Goal: Task Accomplishment & Management: Manage account settings

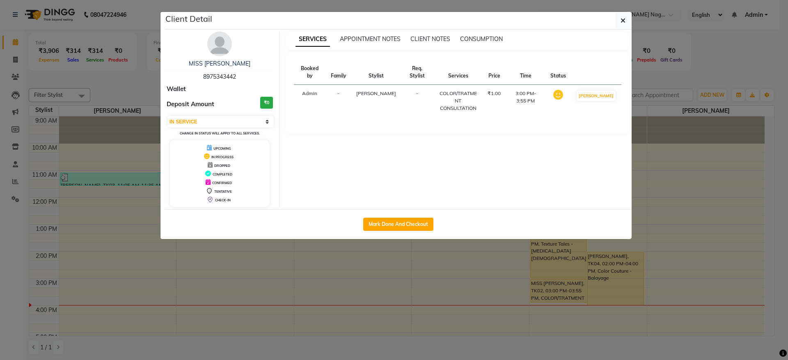
select select "1"
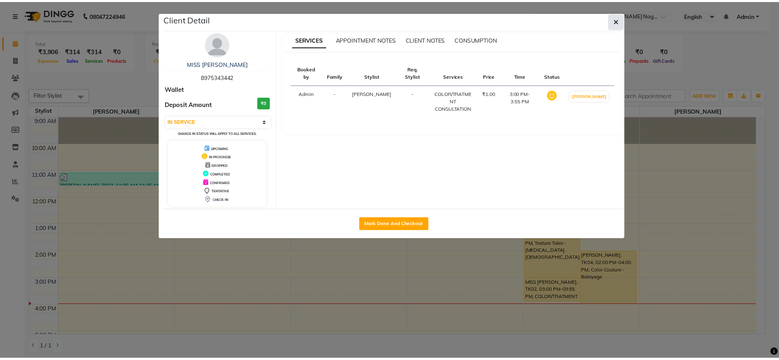
scroll to position [103, 0]
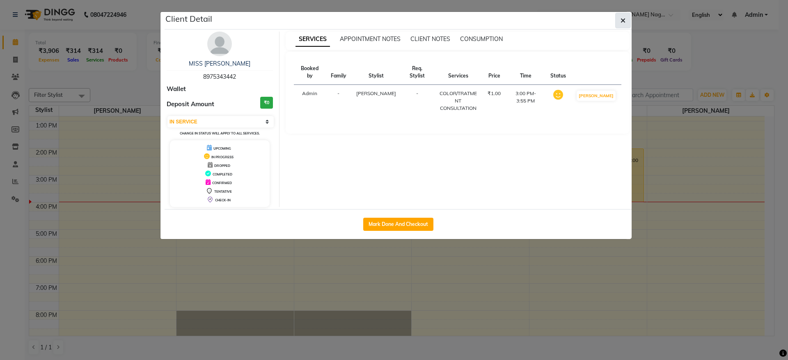
click at [624, 22] on icon "button" at bounding box center [623, 20] width 5 height 7
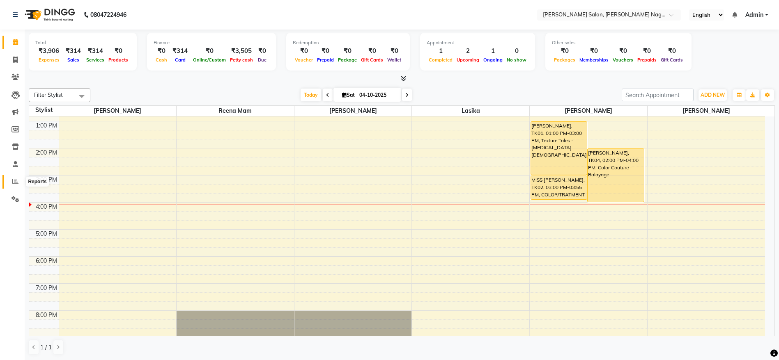
click at [12, 182] on span at bounding box center [15, 181] width 14 height 9
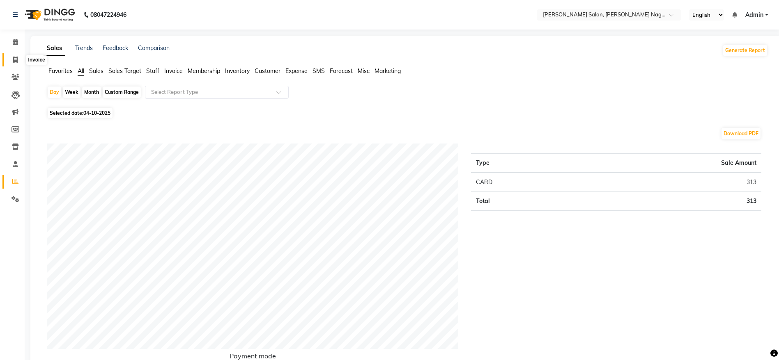
click at [20, 60] on span at bounding box center [15, 59] width 14 height 9
select select "service"
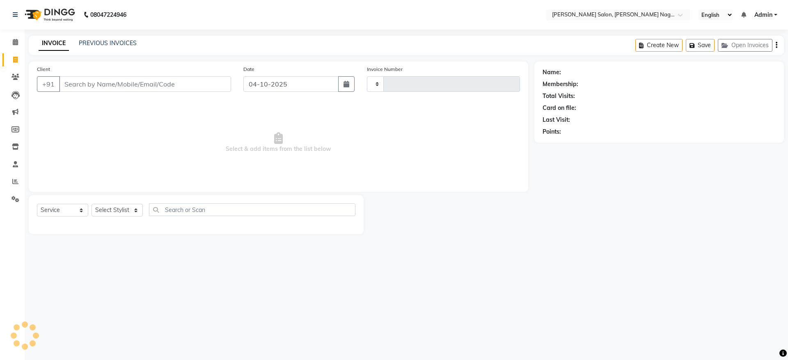
type input "1229"
select select "6221"
click at [110, 44] on link "PREVIOUS INVOICES" at bounding box center [108, 42] width 58 height 7
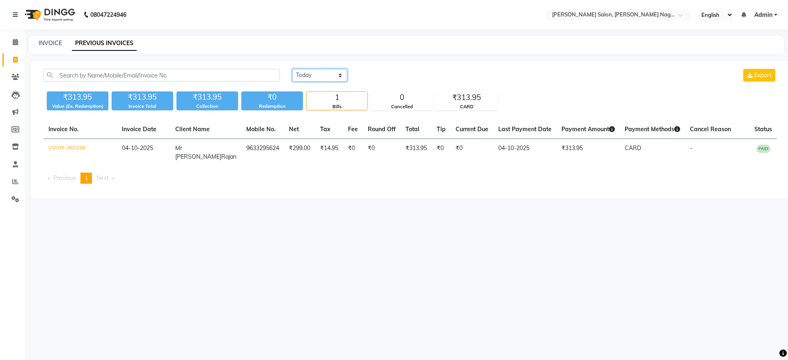
click at [326, 75] on select "Today Yesterday Custom Range" at bounding box center [319, 75] width 55 height 13
select select "yesterday"
click at [292, 69] on select "Today Yesterday Custom Range" at bounding box center [319, 75] width 55 height 13
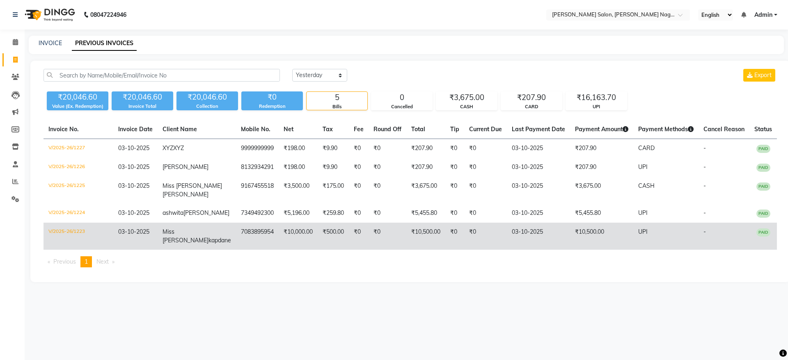
click at [203, 245] on td "Miss Suhani kapdane" at bounding box center [197, 236] width 78 height 27
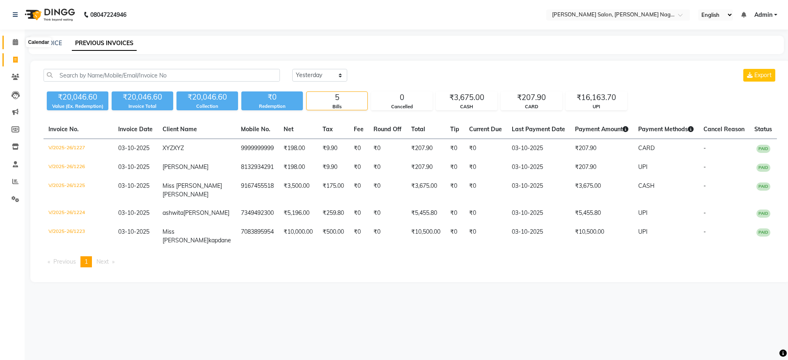
click at [18, 46] on span at bounding box center [15, 42] width 14 height 9
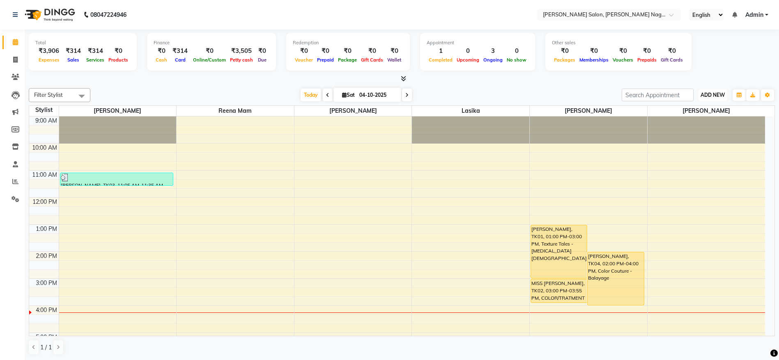
click at [716, 92] on span "ADD NEW" at bounding box center [712, 95] width 24 height 6
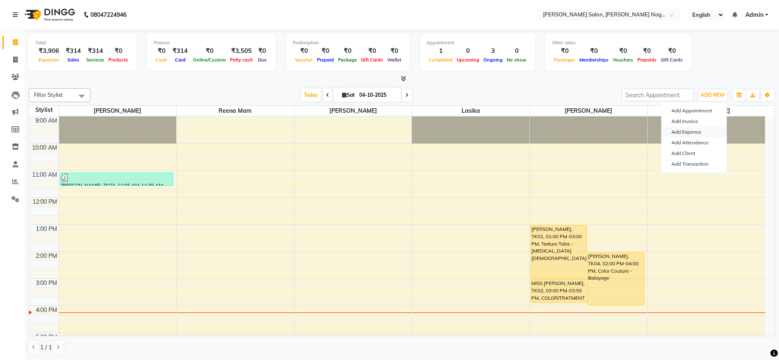
click at [694, 131] on link "Add Expense" at bounding box center [693, 132] width 65 height 11
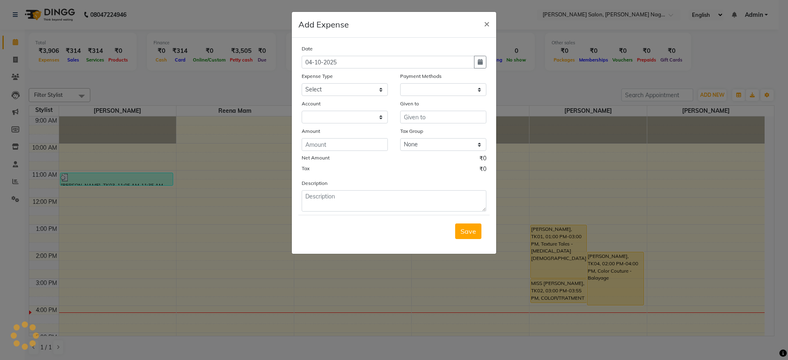
select select "1"
select select "5216"
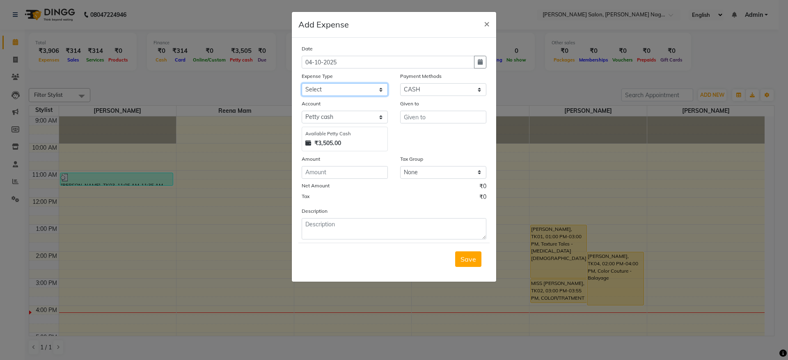
click at [332, 89] on select "Select Advance Salary Bank charges Car maintenance Cash transfer to bank Cash t…" at bounding box center [345, 89] width 86 height 13
select select "25016"
click at [302, 83] on select "Select Advance Salary Bank charges Car maintenance Cash transfer to bank Cash t…" at bounding box center [345, 89] width 86 height 13
click at [453, 121] on input "text" at bounding box center [443, 117] width 86 height 13
type input "laxmi"
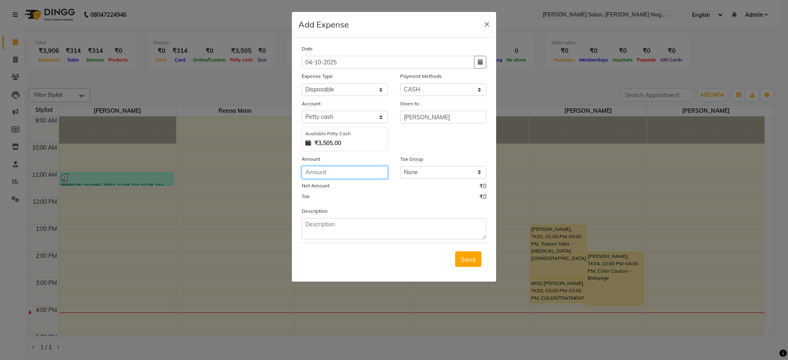
click at [362, 173] on input "number" at bounding box center [345, 172] width 86 height 13
type input "24"
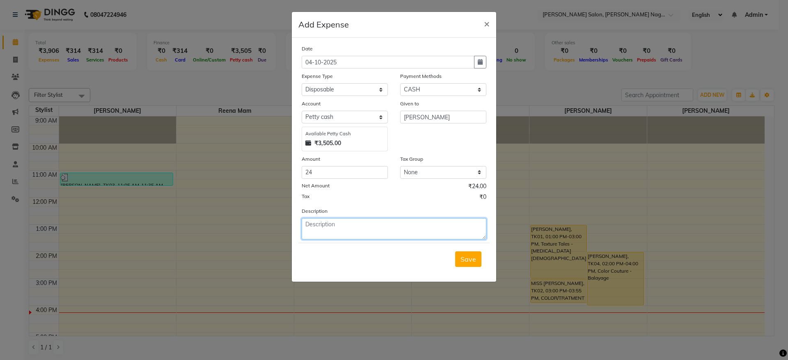
click at [363, 227] on textarea at bounding box center [394, 228] width 185 height 21
type textarea "m"
type textarea "face mask"
click at [465, 264] on button "Save" at bounding box center [468, 260] width 26 height 16
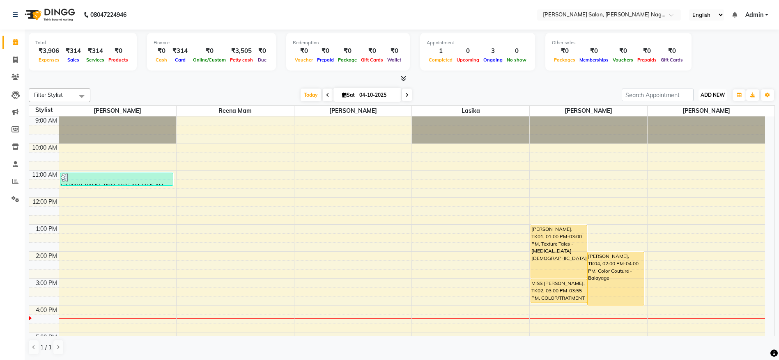
click at [709, 97] on span "ADD NEW" at bounding box center [712, 95] width 24 height 6
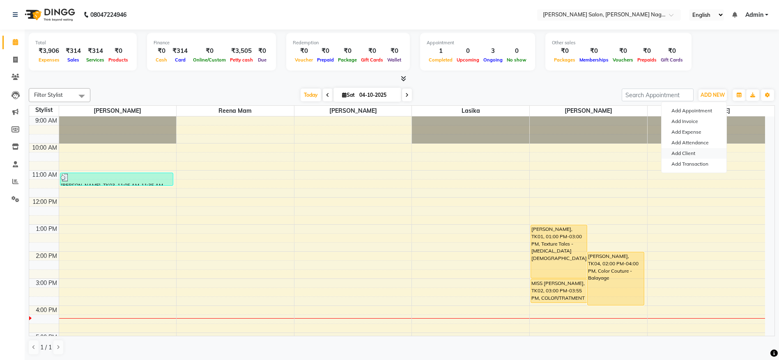
click at [682, 150] on link "Add Client" at bounding box center [693, 153] width 65 height 11
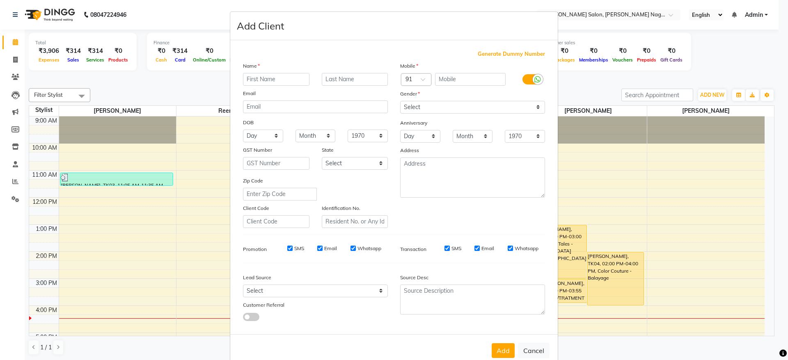
click at [702, 60] on ngb-modal-window "Add Client Generate Dummy Number Name Email DOB Day 01 02 03 04 05 06 07 08 09 …" at bounding box center [394, 180] width 788 height 360
click at [521, 349] on button "Cancel" at bounding box center [534, 351] width 32 height 16
select select
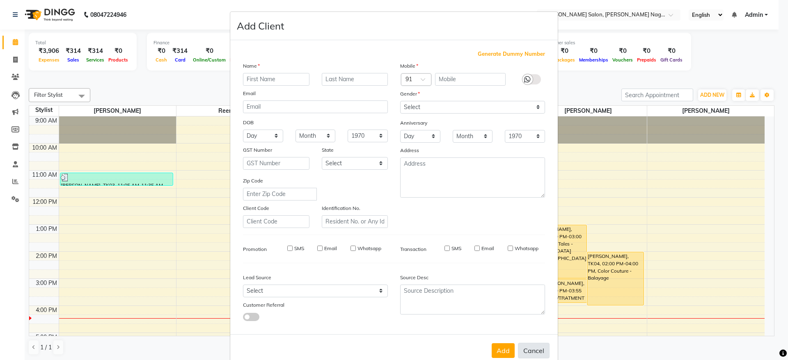
select select
checkbox input "false"
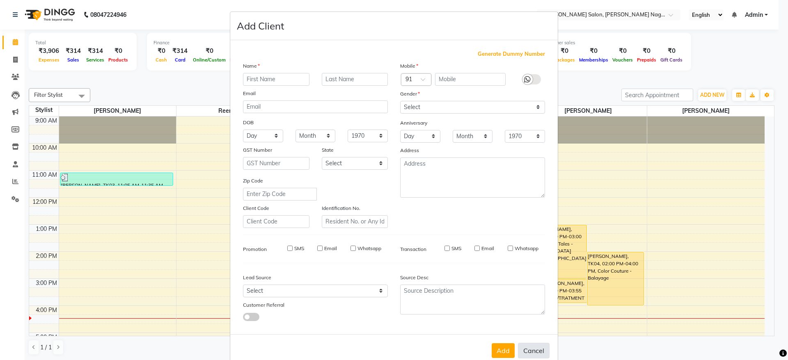
checkbox input "false"
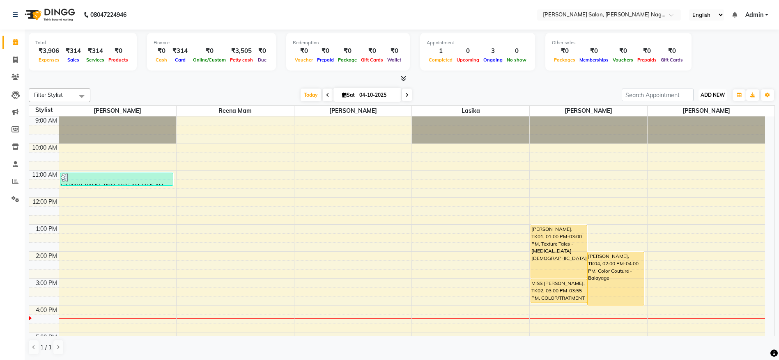
click at [711, 95] on span "ADD NEW" at bounding box center [712, 95] width 24 height 6
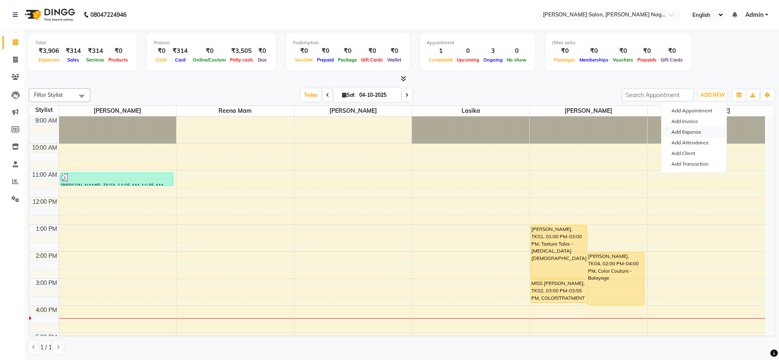
click at [695, 128] on link "Add Expense" at bounding box center [693, 132] width 65 height 11
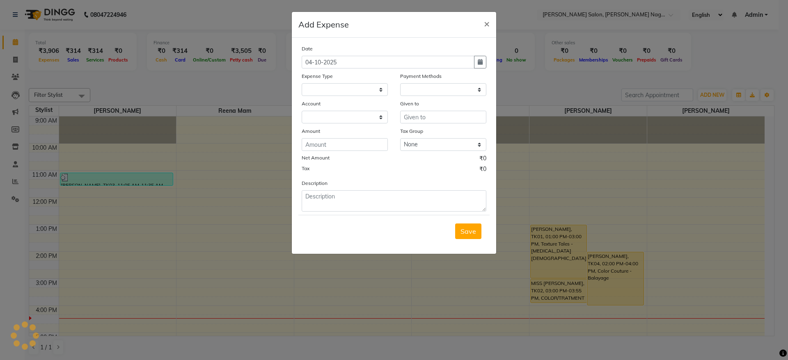
select select "1"
select select "5216"
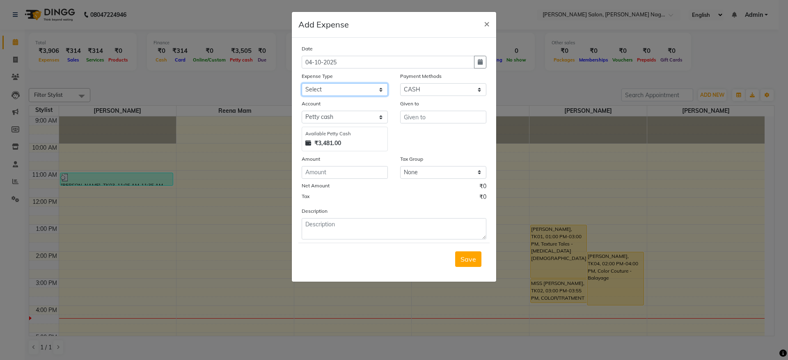
click at [340, 85] on select "Select Advance Salary Bank charges Car maintenance Cash transfer to bank Cash t…" at bounding box center [345, 89] width 86 height 13
select select "24756"
click at [302, 83] on select "Select Advance Salary Bank charges Car maintenance Cash transfer to bank Cash t…" at bounding box center [345, 89] width 86 height 13
click at [410, 120] on input "text" at bounding box center [443, 117] width 86 height 13
type input "divya"
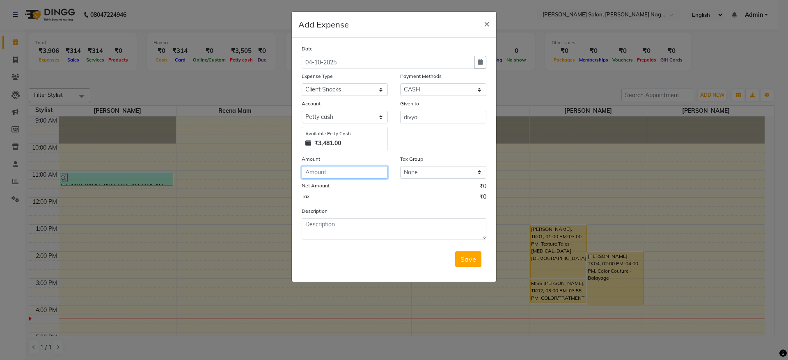
click at [365, 173] on input "number" at bounding box center [345, 172] width 86 height 13
type input "50"
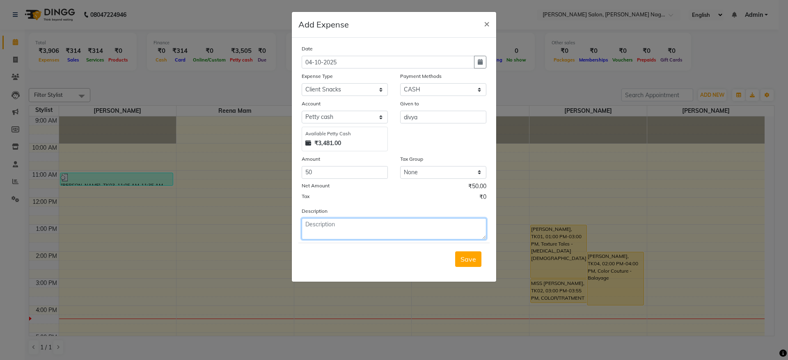
click at [355, 228] on textarea at bounding box center [394, 228] width 185 height 21
type textarea "coke for client"
click at [466, 261] on span "Save" at bounding box center [468, 259] width 16 height 8
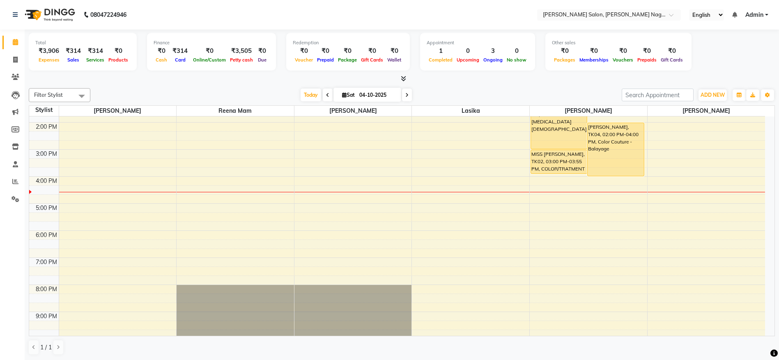
scroll to position [136, 0]
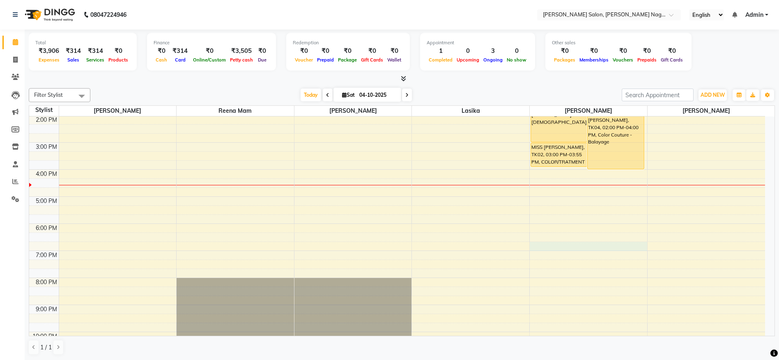
click at [582, 247] on div "9:00 AM 10:00 AM 11:00 AM 12:00 PM 1:00 PM 2:00 PM 3:00 PM 4:00 PM 5:00 PM 6:00…" at bounding box center [396, 183] width 735 height 406
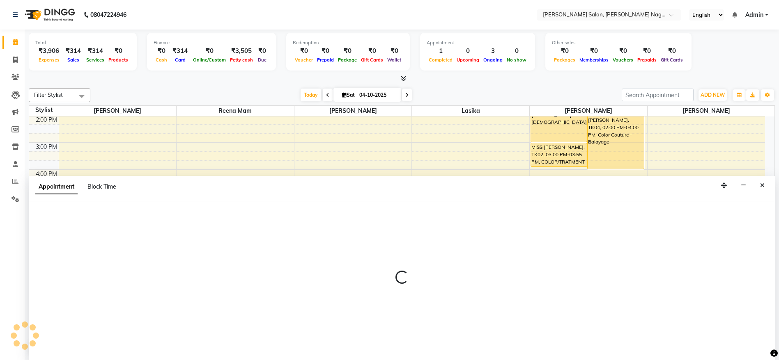
scroll to position [0, 0]
select select "83987"
select select "tentative"
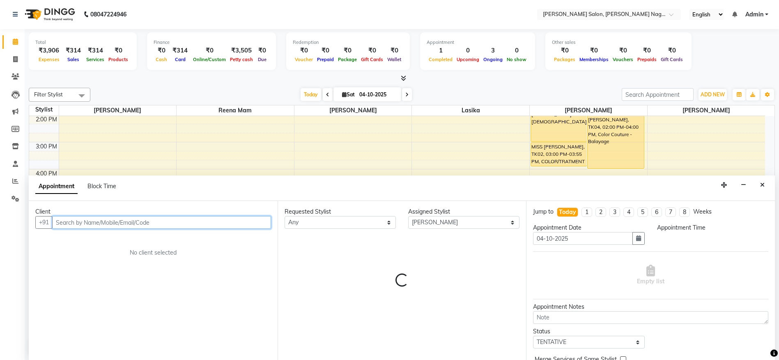
select select "1125"
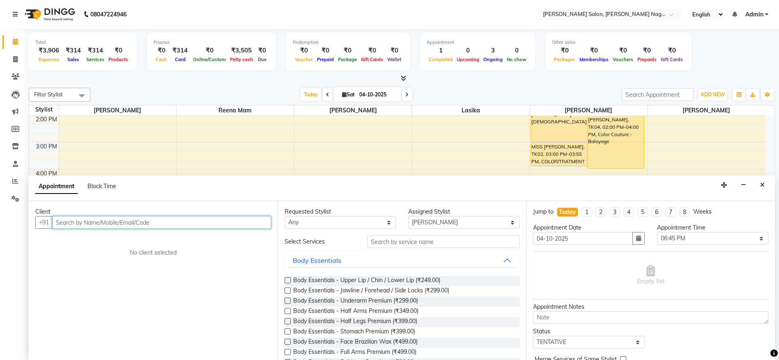
click at [161, 222] on input "text" at bounding box center [161, 222] width 219 height 13
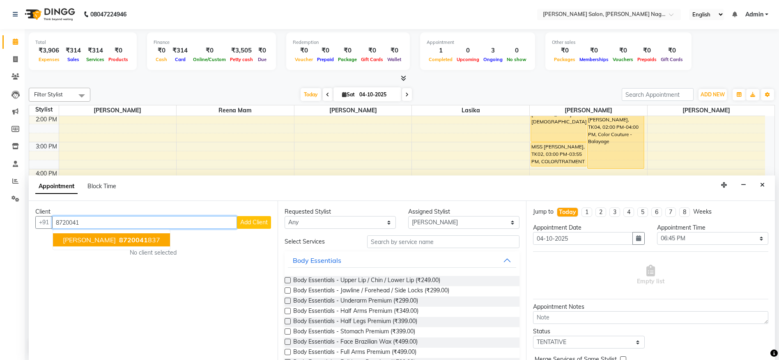
click at [116, 241] on span "Miss Surbhi Mahajan" at bounding box center [89, 240] width 53 height 8
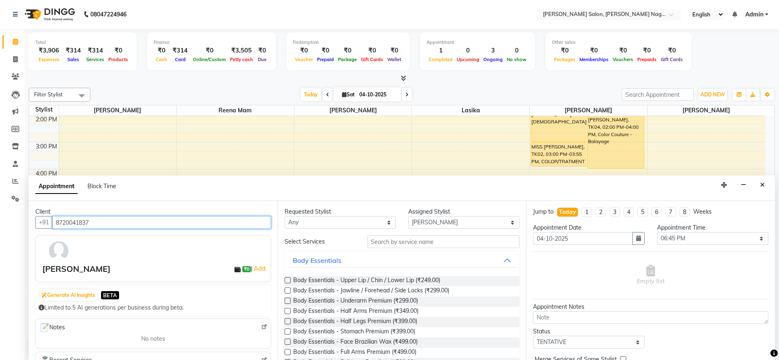
type input "8720041837"
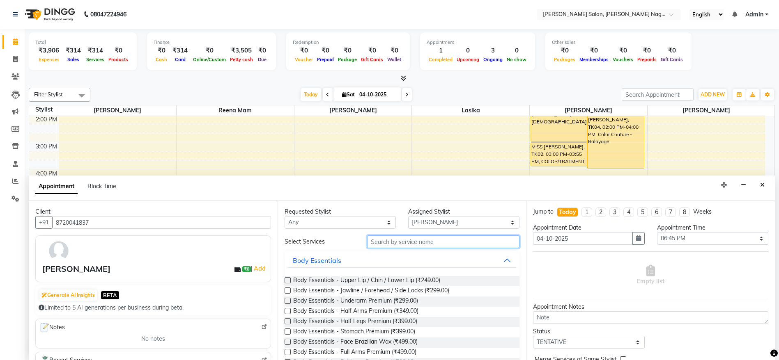
click at [444, 243] on input "text" at bounding box center [443, 242] width 153 height 13
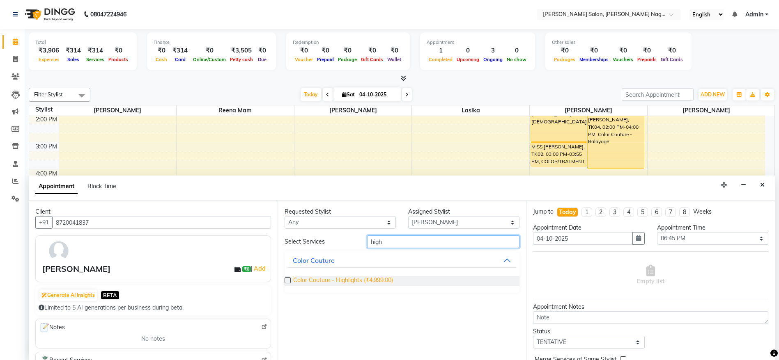
type input "high"
click at [391, 278] on span "Color Couture - Highlights (₹4,999.00)" at bounding box center [343, 281] width 100 height 10
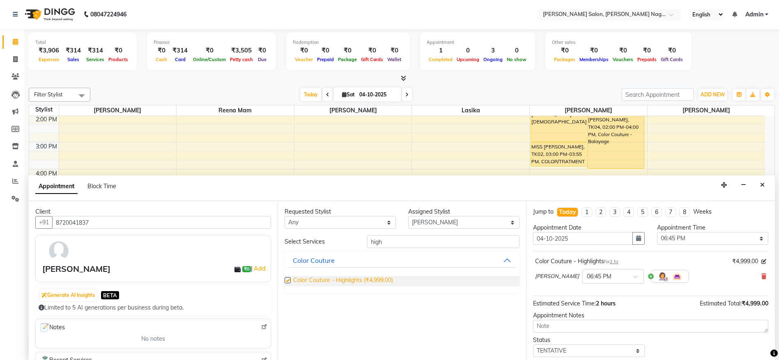
checkbox input "false"
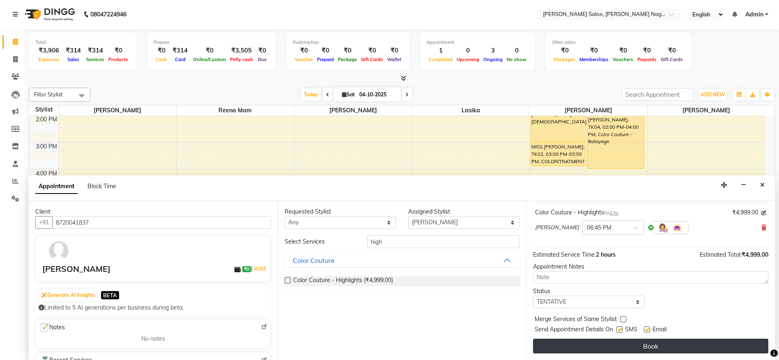
click at [657, 346] on button "Book" at bounding box center [650, 346] width 235 height 15
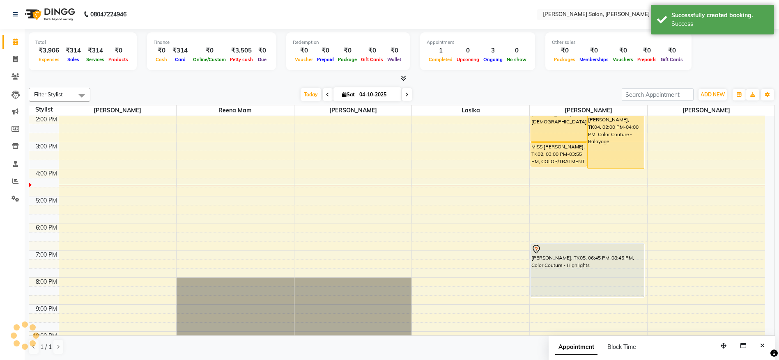
scroll to position [0, 0]
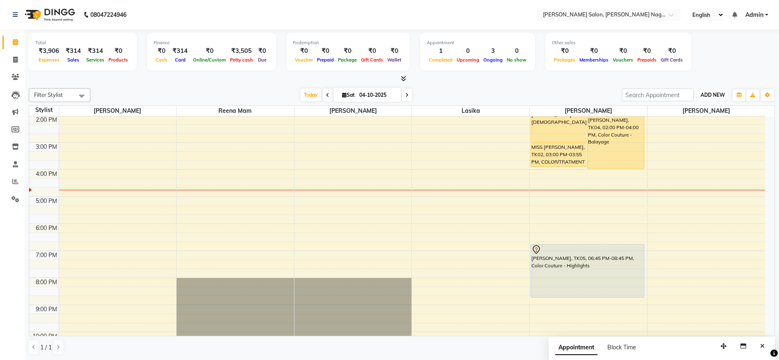
click at [715, 90] on button "ADD NEW Toggle Dropdown" at bounding box center [712, 94] width 28 height 11
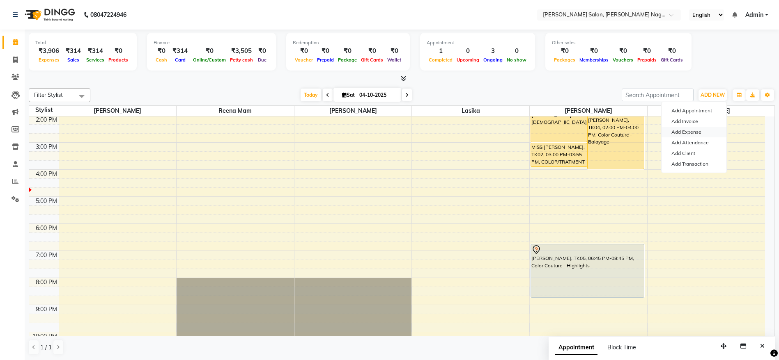
click at [707, 130] on link "Add Expense" at bounding box center [693, 132] width 65 height 11
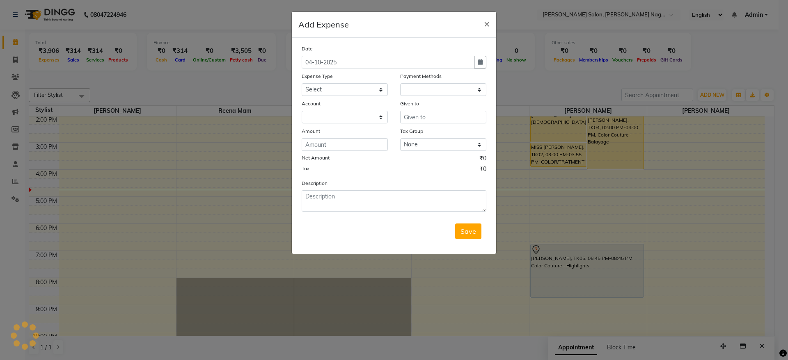
select select "1"
select select "5216"
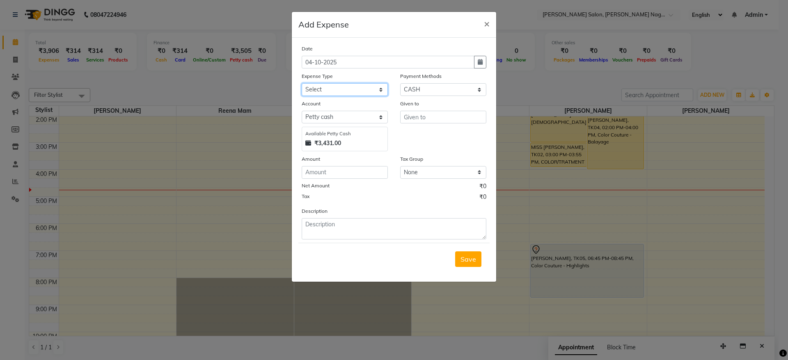
click at [330, 88] on select "Select Advance Salary Bank charges Car maintenance Cash transfer to bank Cash t…" at bounding box center [345, 89] width 86 height 13
select select "24756"
click at [302, 83] on select "Select Advance Salary Bank charges Car maintenance Cash transfer to bank Cash t…" at bounding box center [345, 89] width 86 height 13
click at [415, 119] on input "text" at bounding box center [443, 117] width 86 height 13
type input "laxmi"
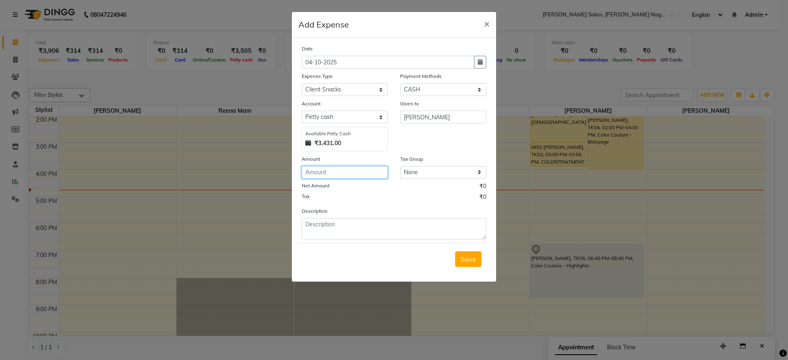
click at [366, 168] on input "number" at bounding box center [345, 172] width 86 height 13
type input "80"
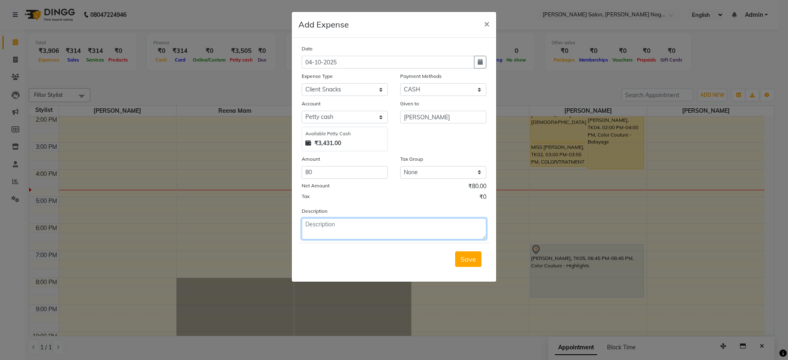
click at [366, 229] on textarea at bounding box center [394, 228] width 185 height 21
type textarea "cold coffee for client"
click at [479, 255] on button "Save" at bounding box center [468, 260] width 26 height 16
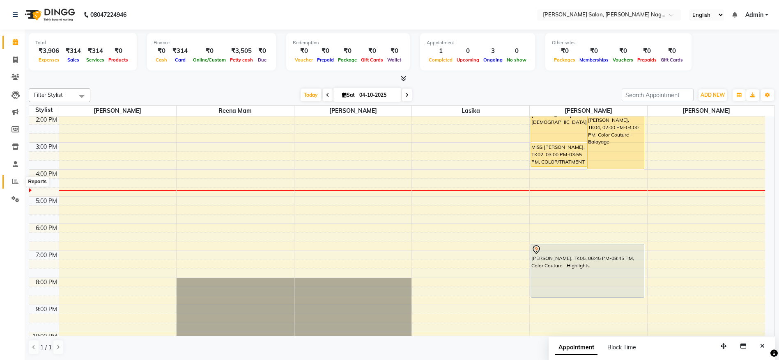
click at [14, 182] on icon at bounding box center [15, 182] width 6 height 6
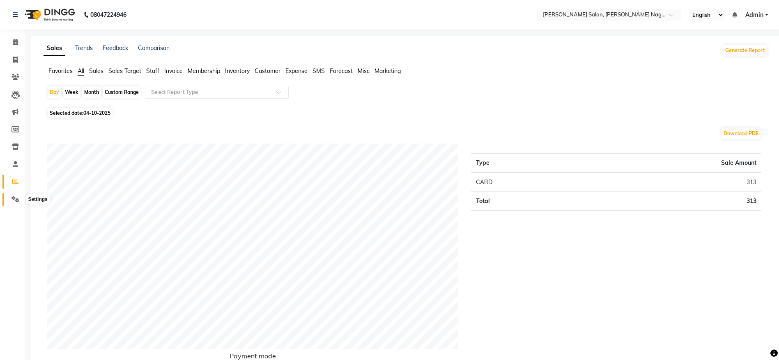
click at [16, 202] on span at bounding box center [15, 199] width 14 height 9
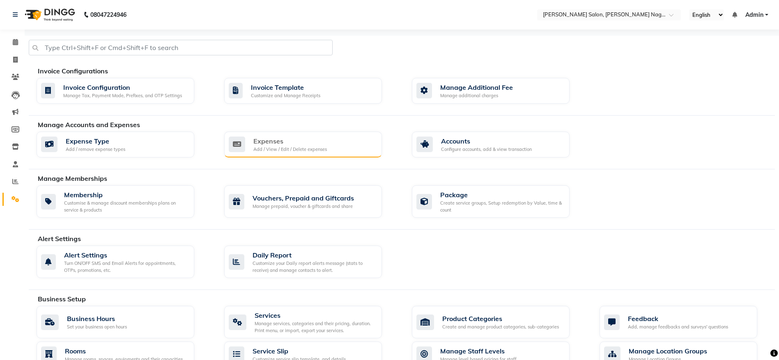
click at [314, 150] on div "Add / View / Edit / Delete expenses" at bounding box center [289, 149] width 73 height 7
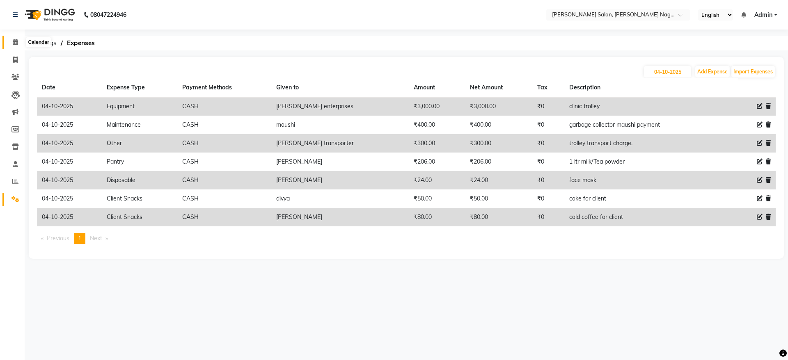
click at [16, 42] on icon at bounding box center [15, 42] width 5 height 6
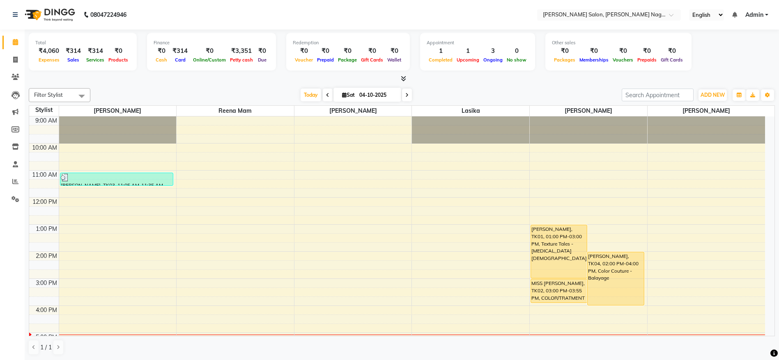
click at [403, 95] on span at bounding box center [407, 95] width 10 height 13
type input "05-10-2025"
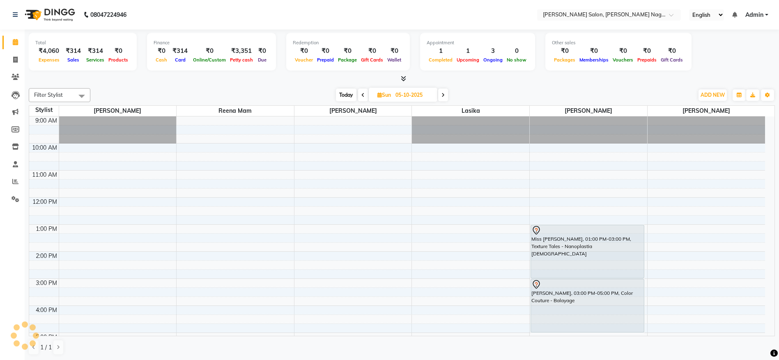
scroll to position [186, 0]
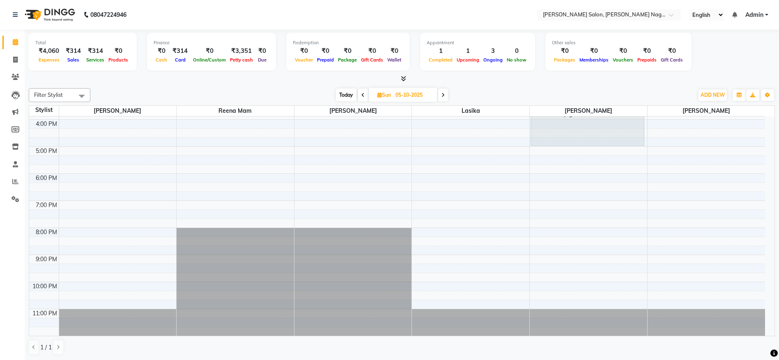
click at [427, 92] on input "05-10-2025" at bounding box center [413, 95] width 41 height 12
select select "10"
select select "2025"
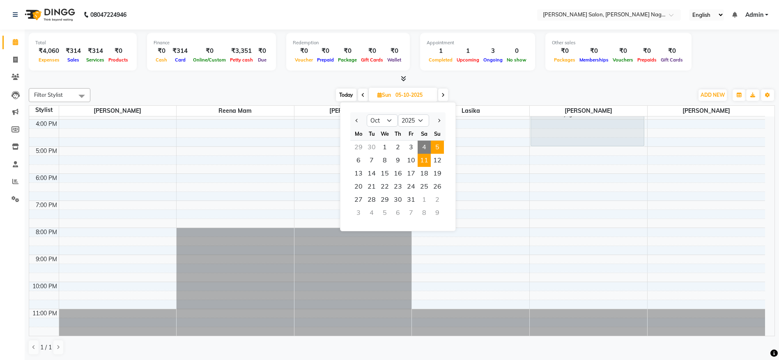
click at [428, 156] on span "11" at bounding box center [423, 160] width 13 height 13
type input "11-10-2025"
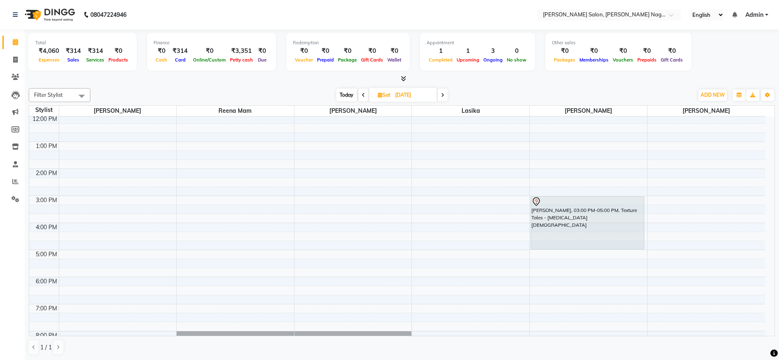
scroll to position [68, 0]
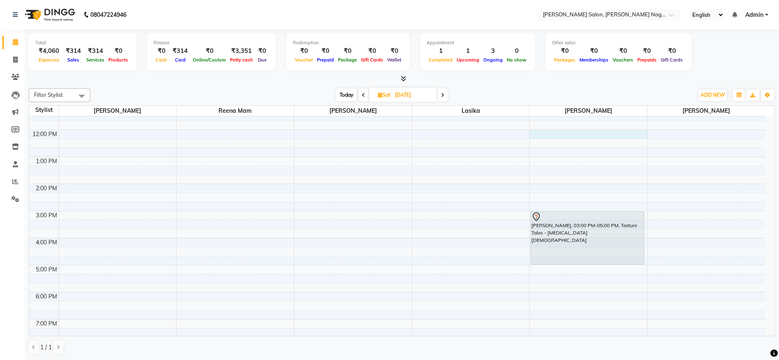
click at [581, 132] on div "9:00 AM 10:00 AM 11:00 AM 12:00 PM 1:00 PM 2:00 PM 3:00 PM 4:00 PM 5:00 PM 6:00…" at bounding box center [396, 252] width 735 height 406
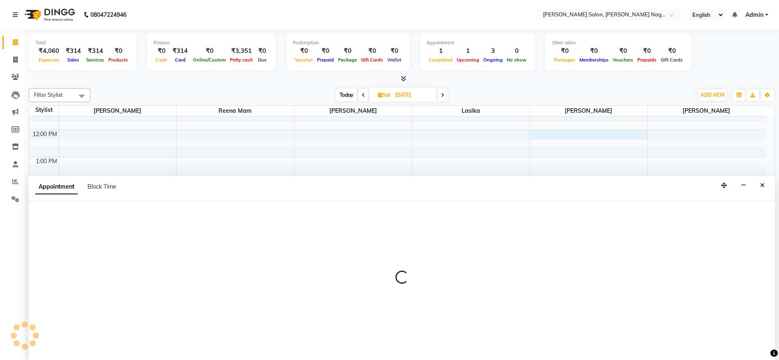
scroll to position [0, 0]
select select "83987"
select select "720"
select select "tentative"
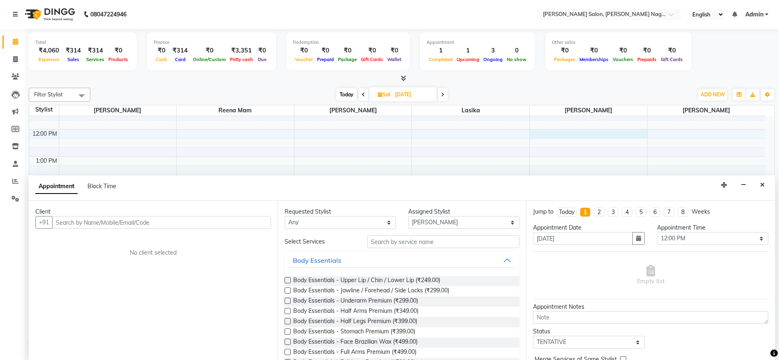
click at [213, 220] on input "text" at bounding box center [161, 222] width 219 height 13
type input "9067301164"
click at [252, 222] on span "Add Client" at bounding box center [253, 222] width 27 height 7
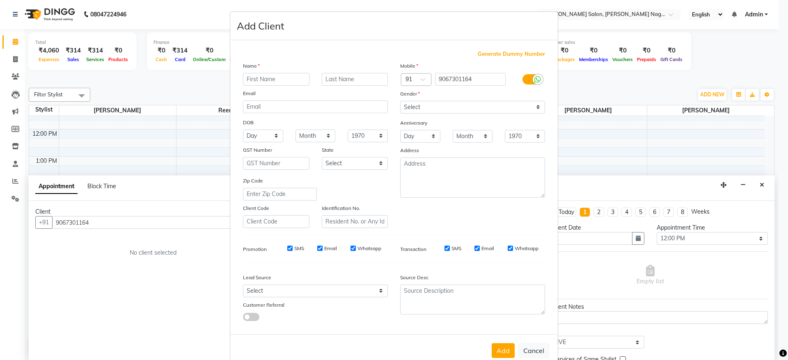
click at [286, 78] on input "text" at bounding box center [276, 79] width 66 height 13
type input "m"
type input "MISS PRERN"
type input "GAIKWAD"
click at [412, 107] on select "Select Male Female Other Prefer Not To Say" at bounding box center [472, 107] width 145 height 13
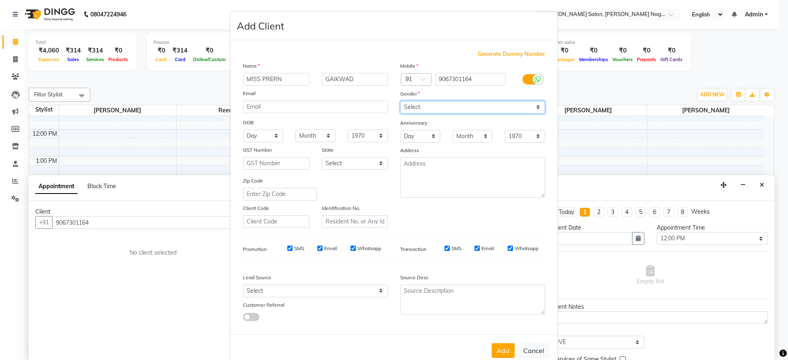
select select "female"
click at [400, 101] on select "Select Male Female Other Prefer Not To Say" at bounding box center [472, 107] width 145 height 13
click at [498, 353] on button "Add" at bounding box center [503, 350] width 23 height 15
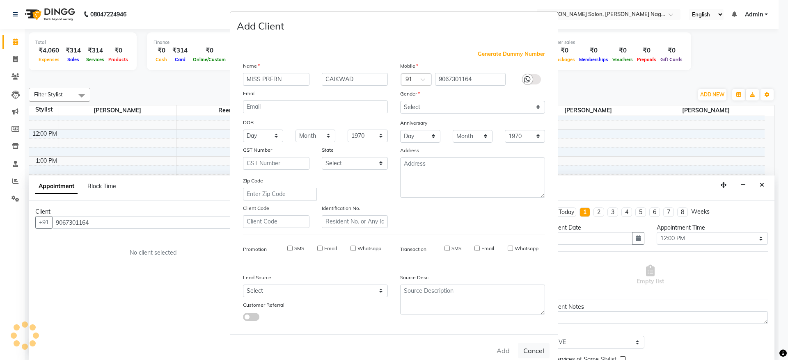
select select
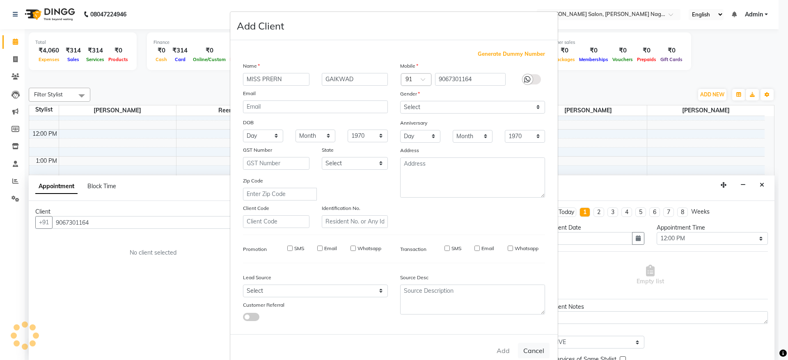
select select
checkbox input "false"
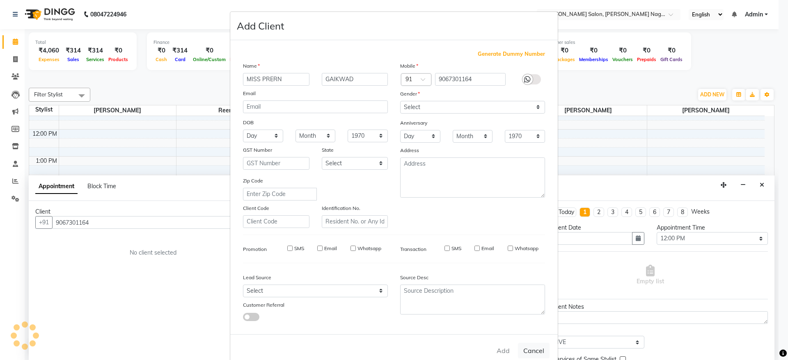
checkbox input "false"
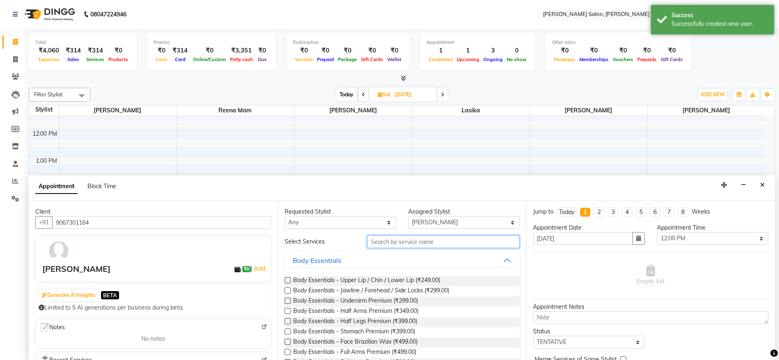
click at [405, 244] on input "text" at bounding box center [443, 242] width 153 height 13
drag, startPoint x: 414, startPoint y: 235, endPoint x: 419, endPoint y: 246, distance: 12.2
click at [419, 246] on div "Requested Stylist Any Junaid Khan lasika Rani Ghorpade reena mam SAHIL MALIK UJ…" at bounding box center [401, 280] width 249 height 159
click at [419, 246] on input "text" at bounding box center [443, 242] width 153 height 13
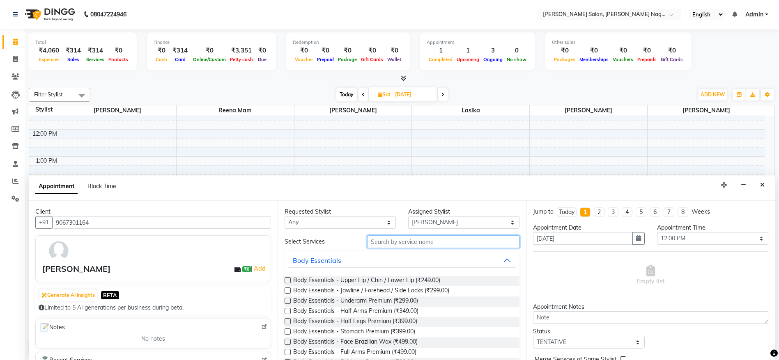
click at [419, 246] on input "text" at bounding box center [443, 242] width 153 height 13
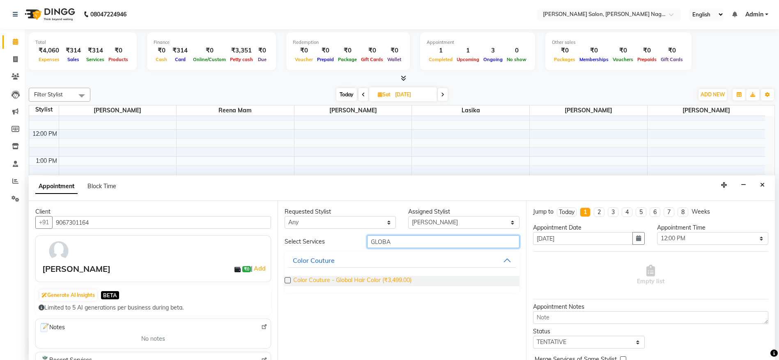
type input "GLOBA"
click at [394, 283] on span "Color Couture - Global Hair Color (₹3,499.00)" at bounding box center [352, 281] width 118 height 10
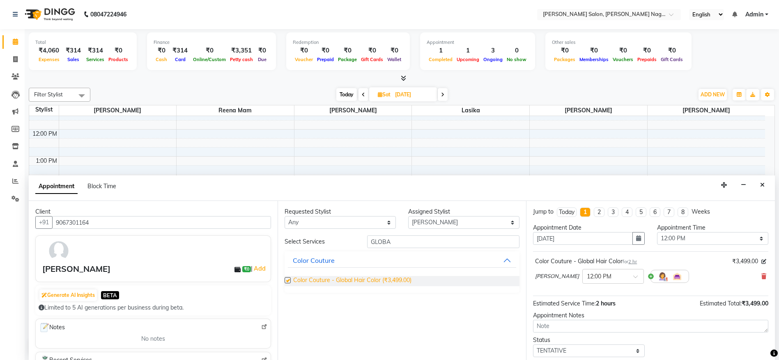
checkbox input "false"
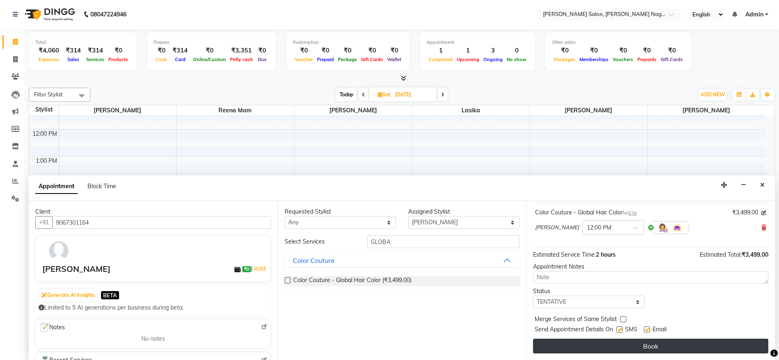
click at [675, 343] on button "Book" at bounding box center [650, 346] width 235 height 15
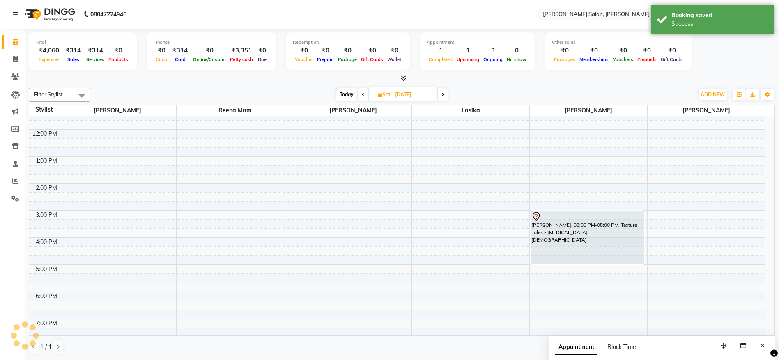
scroll to position [0, 0]
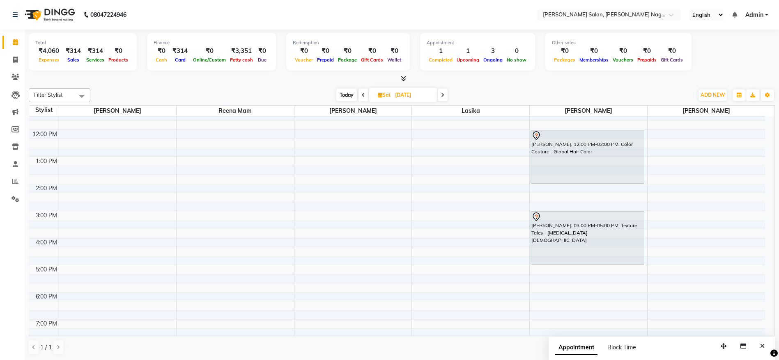
click at [341, 95] on span "Today" at bounding box center [346, 95] width 21 height 13
type input "04-10-2025"
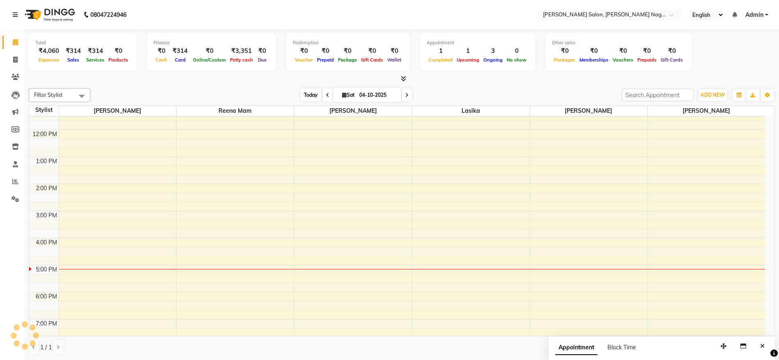
scroll to position [186, 0]
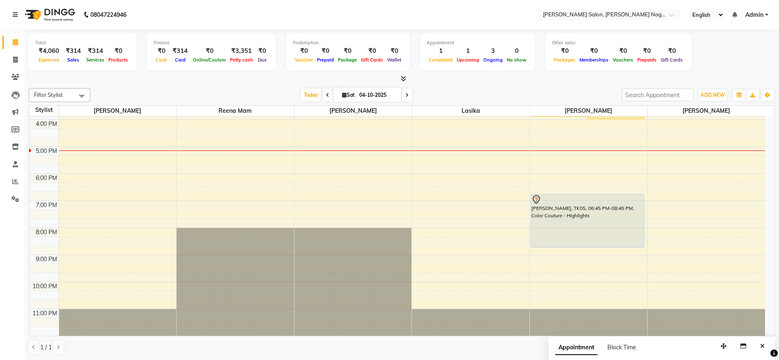
click at [759, 31] on div "Total ₹4,060 Expenses ₹314 Sales ₹314 Services ₹0 Products Finance ₹0 Cash ₹314…" at bounding box center [402, 57] width 746 height 54
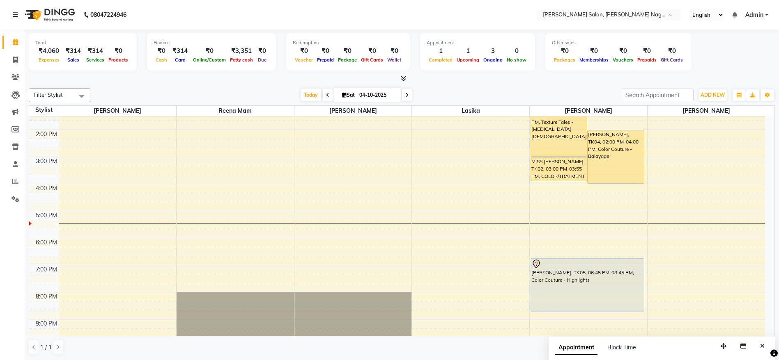
scroll to position [121, 0]
click at [715, 96] on span "ADD NEW" at bounding box center [712, 95] width 24 height 6
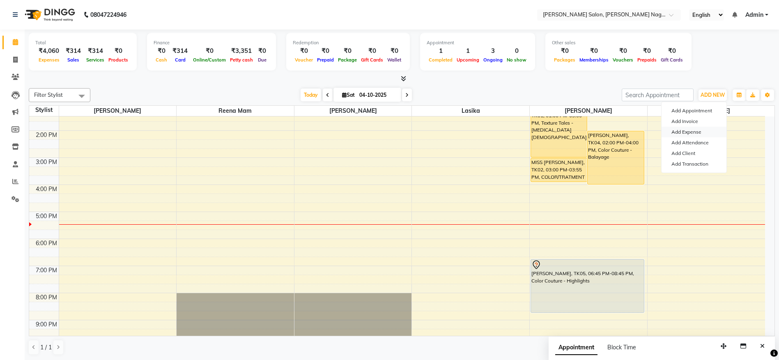
click at [702, 130] on link "Add Expense" at bounding box center [693, 132] width 65 height 11
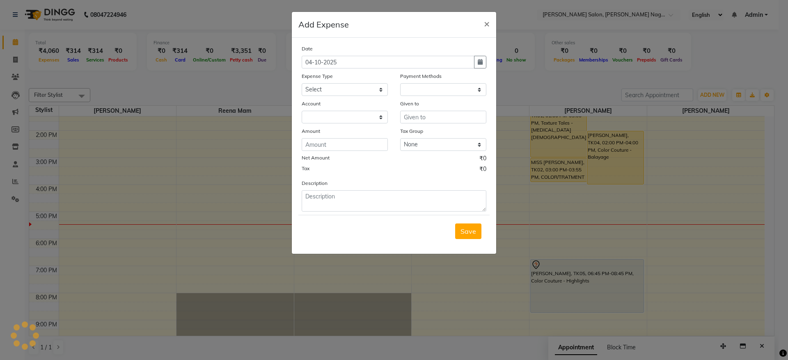
select select "1"
select select "5216"
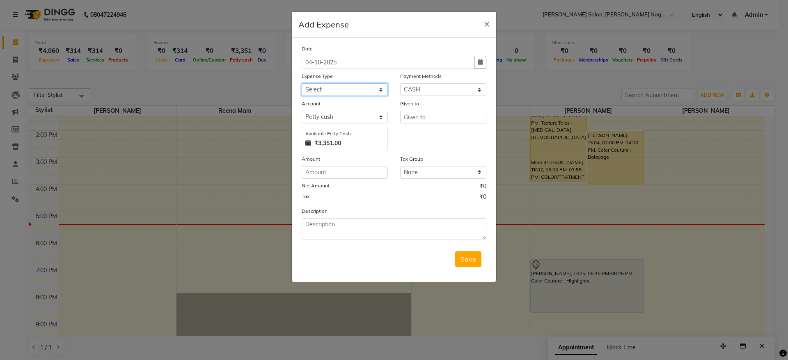
click at [364, 92] on select "Select Advance Salary Bank charges Car maintenance Cash transfer to bank Cash t…" at bounding box center [345, 89] width 86 height 13
select select "24756"
click at [302, 83] on select "Select Advance Salary Bank charges Car maintenance Cash transfer to bank Cash t…" at bounding box center [345, 89] width 86 height 13
click at [430, 117] on input "text" at bounding box center [443, 117] width 86 height 13
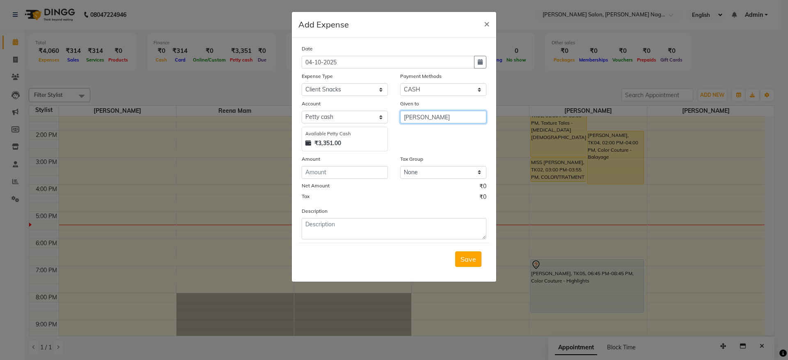
type input "laxmi"
click at [360, 171] on input "number" at bounding box center [345, 172] width 86 height 13
type input "300"
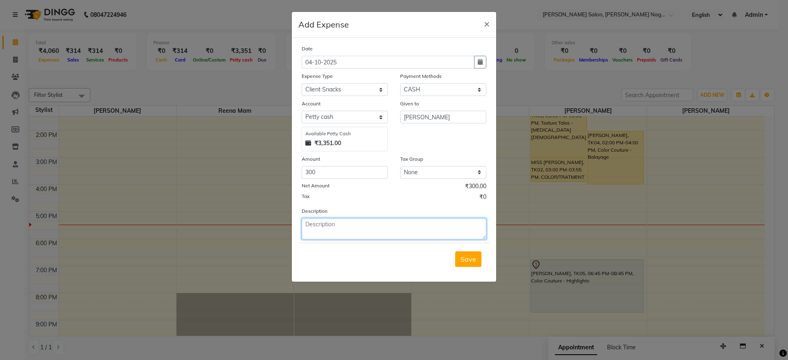
click at [327, 221] on textarea at bounding box center [394, 228] width 185 height 21
type textarea "sandwich for client"
click at [458, 254] on button "Save" at bounding box center [468, 260] width 26 height 16
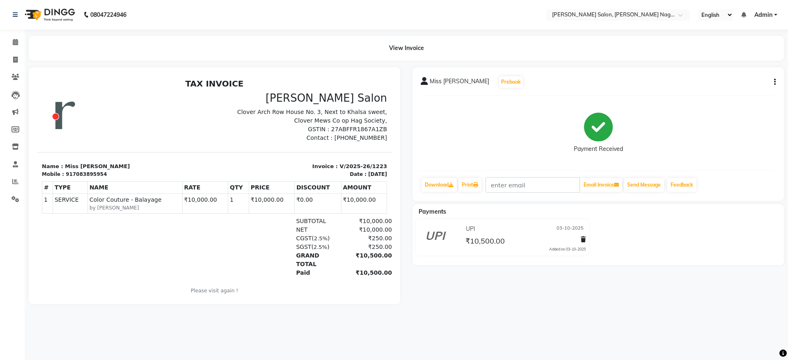
click at [641, 213] on div "Payments" at bounding box center [601, 212] width 378 height 9
click at [756, 334] on div "08047224946 Select Location × Reeva Salon, Viman Nagar, English ENGLISH Español…" at bounding box center [394, 180] width 788 height 360
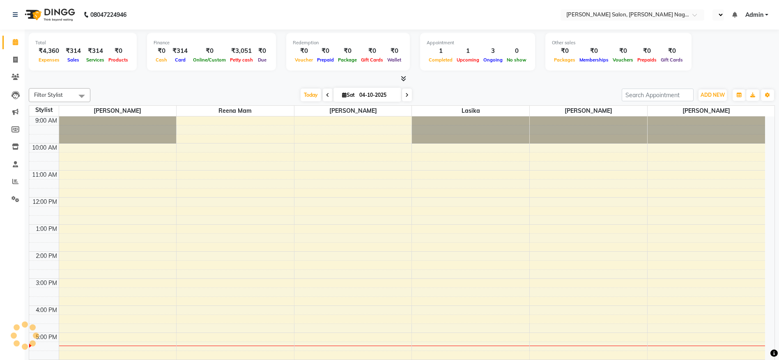
select select "en"
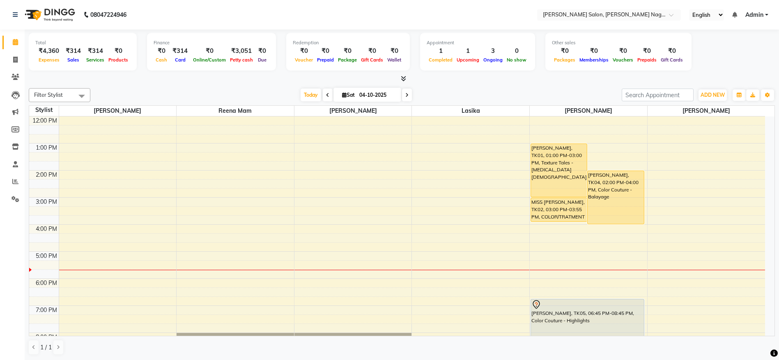
scroll to position [67, 0]
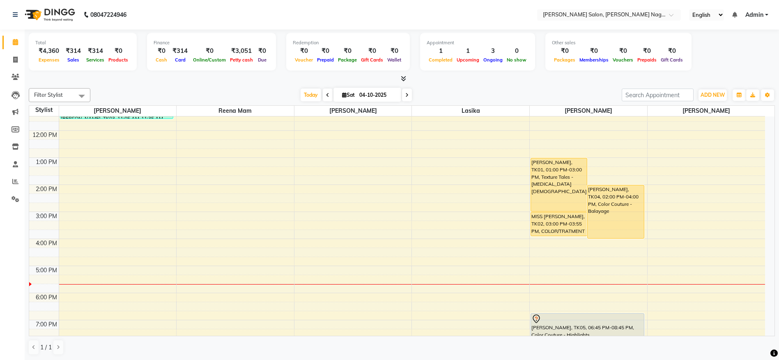
click at [557, 165] on div "[PERSON_NAME], TK01, 01:00 PM-03:00 PM, Texture Tales - [MEDICAL_DATA] [DEMOGRA…" at bounding box center [559, 184] width 56 height 53
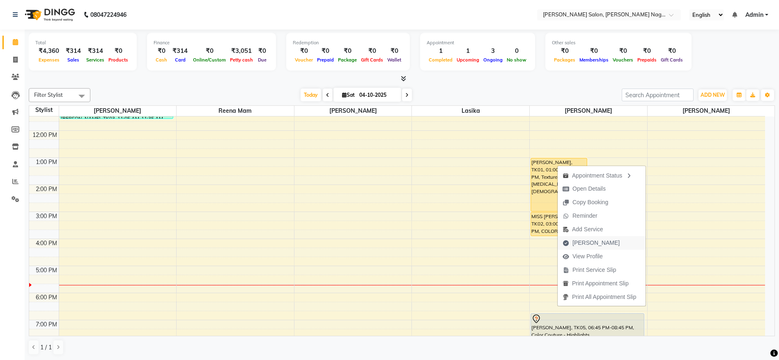
click at [589, 245] on span "[PERSON_NAME]" at bounding box center [595, 243] width 47 height 9
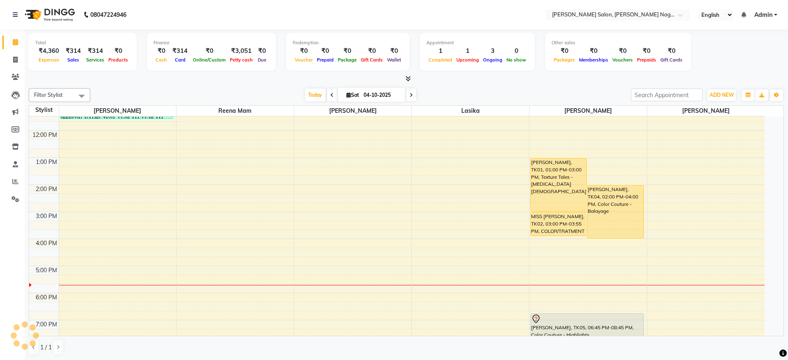
select select "service"
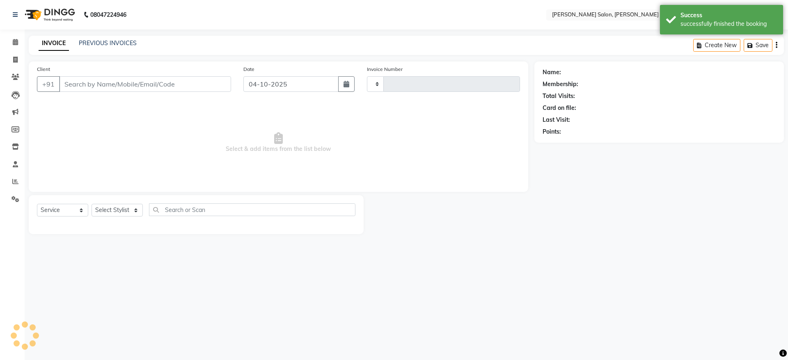
type input "1229"
select select "6221"
type input "8074578022"
select select "83987"
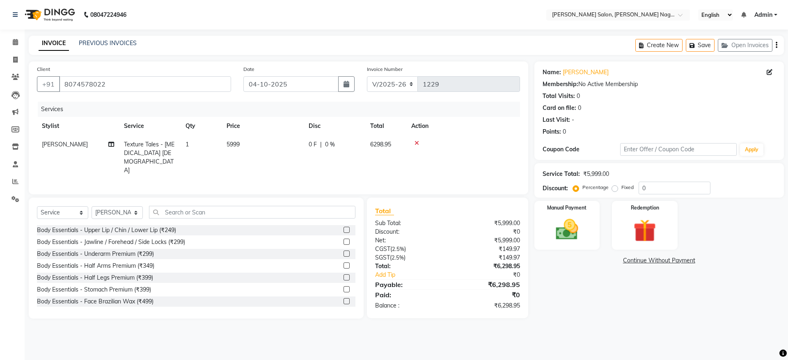
click at [234, 141] on span "5999" at bounding box center [233, 144] width 13 height 7
select select "83987"
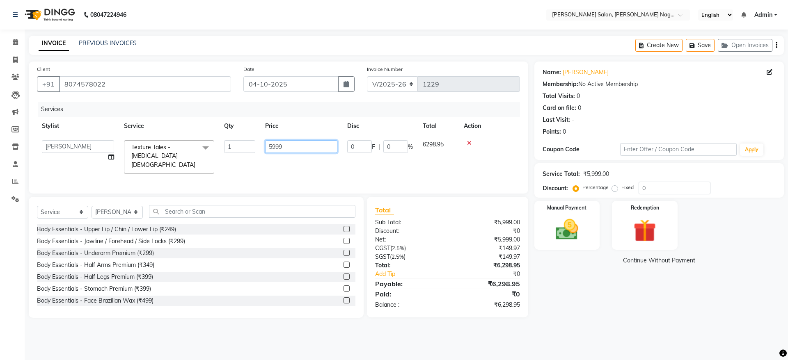
click at [322, 146] on input "5999" at bounding box center [301, 146] width 72 height 13
type input "5500"
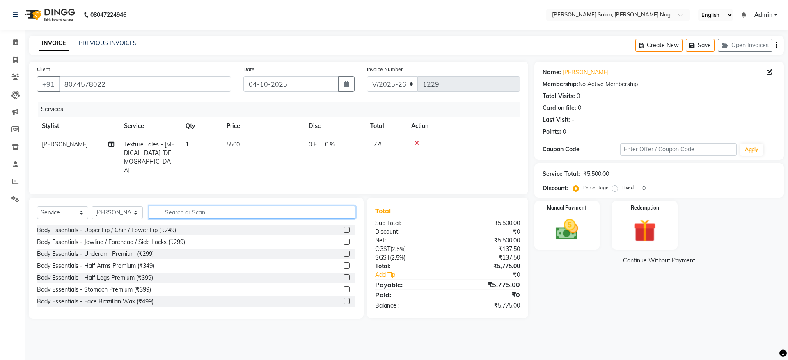
click at [198, 211] on input "text" at bounding box center [252, 212] width 206 height 13
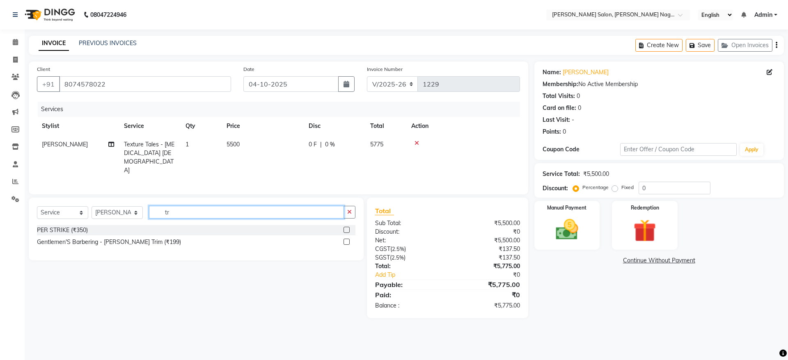
type input "t"
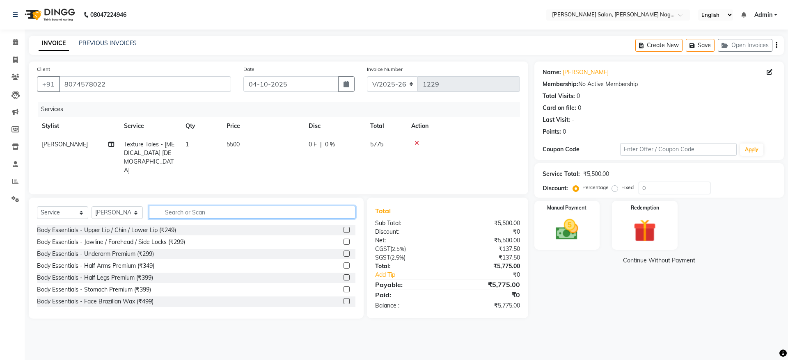
type input "c"
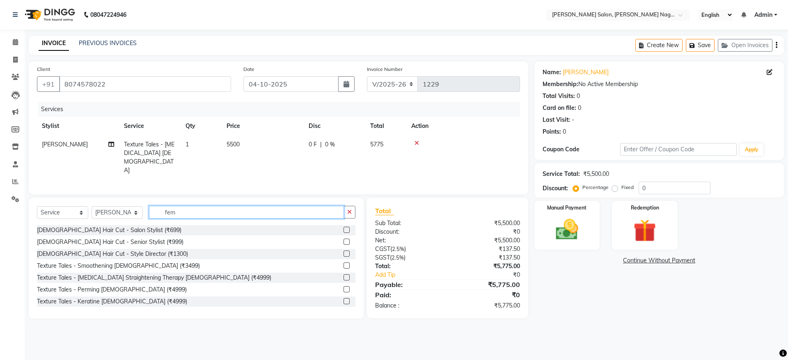
type input "fem"
click at [343, 227] on label at bounding box center [346, 230] width 6 height 6
click at [343, 228] on input "checkbox" at bounding box center [345, 230] width 5 height 5
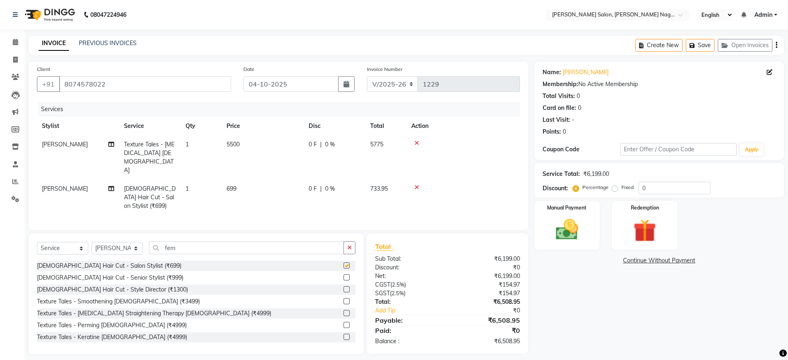
checkbox input "false"
click at [235, 185] on span "699" at bounding box center [232, 188] width 10 height 7
select select "83987"
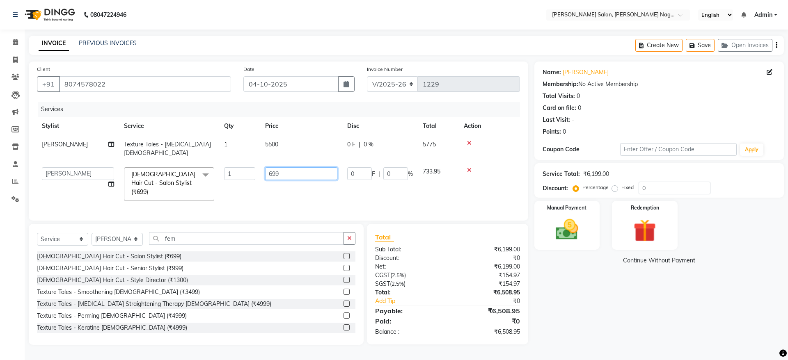
click at [287, 167] on input "699" at bounding box center [301, 173] width 72 height 13
type input "6"
type input "500"
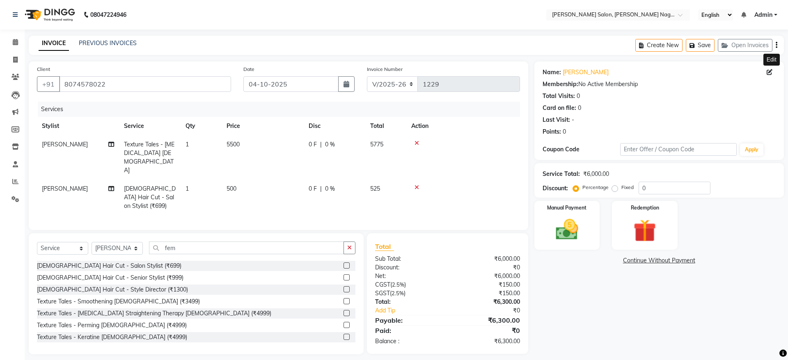
click at [769, 70] on icon at bounding box center [770, 72] width 6 height 6
select select "female"
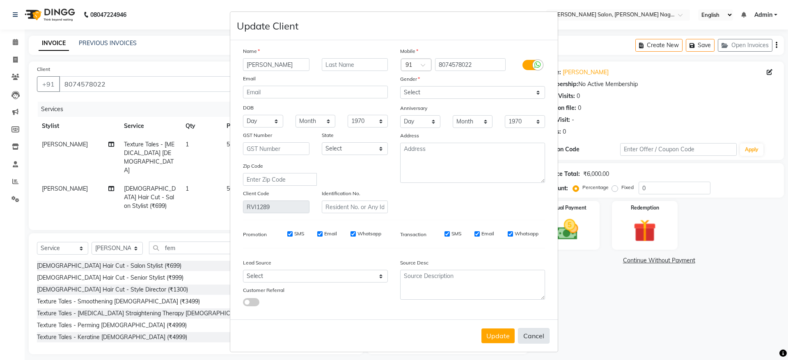
click at [532, 333] on button "Cancel" at bounding box center [534, 336] width 32 height 16
select select
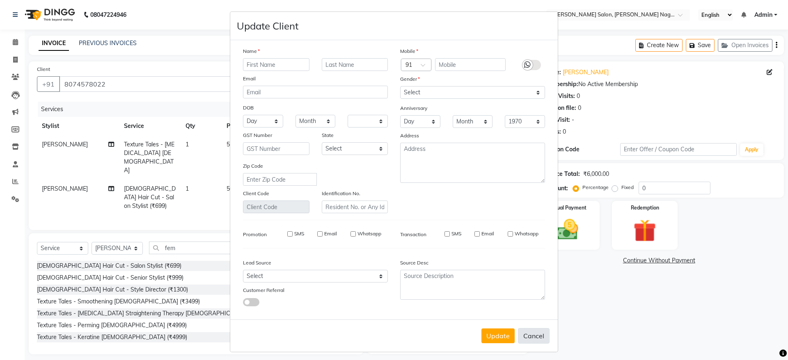
select select
checkbox input "false"
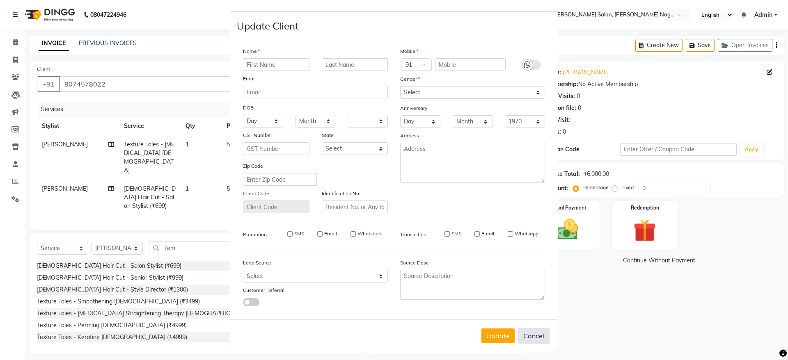
checkbox input "false"
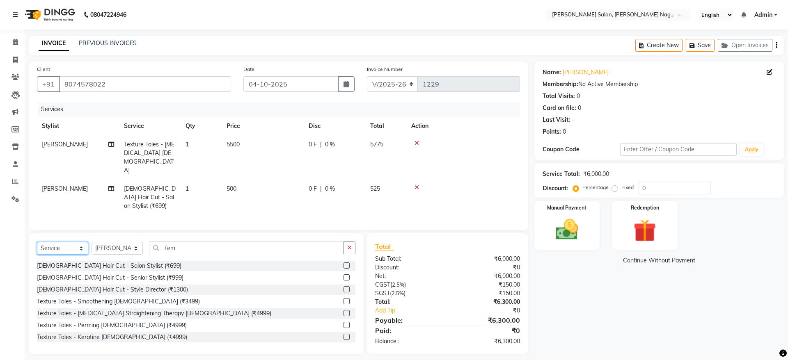
click at [46, 242] on select "Select Service Product Membership Package Voucher Prepaid Gift Card" at bounding box center [62, 248] width 51 height 13
select select "product"
click at [37, 242] on select "Select Service Product Membership Package Voucher Prepaid Gift Card" at bounding box center [62, 248] width 51 height 13
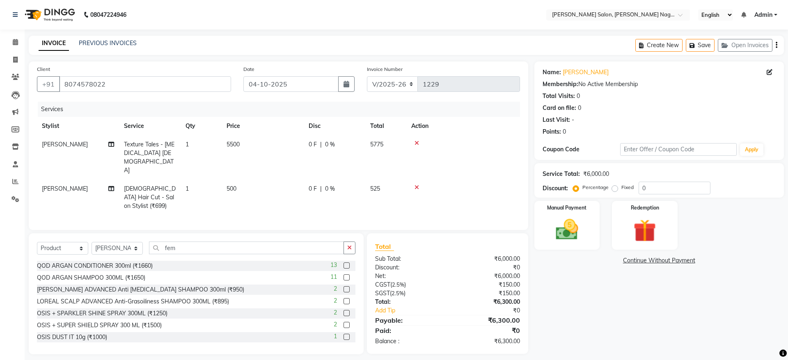
click at [416, 185] on icon at bounding box center [416, 188] width 5 height 6
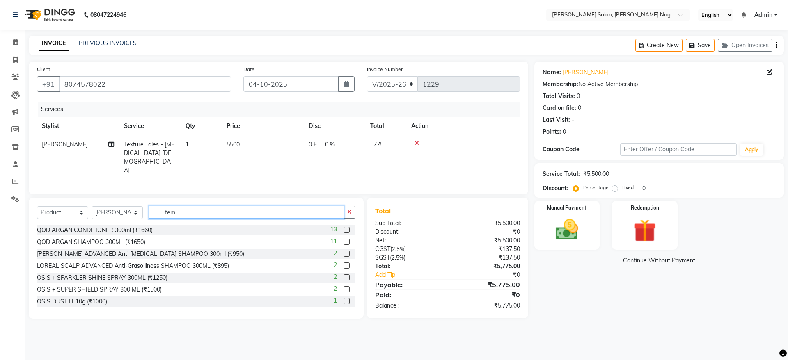
click at [252, 210] on input "fem" at bounding box center [246, 212] width 195 height 13
type input "f"
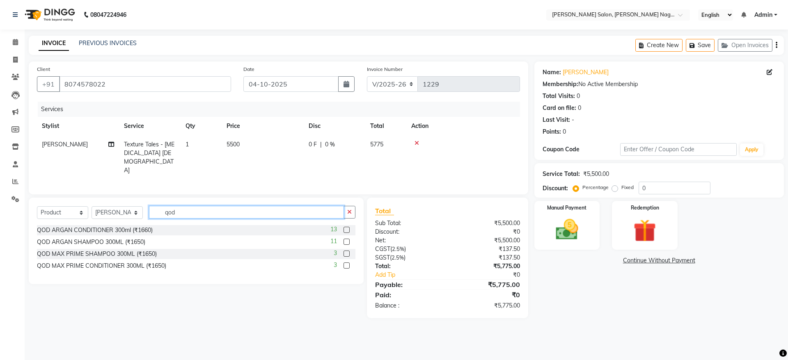
type input "qod"
click at [346, 239] on label at bounding box center [346, 242] width 6 height 6
click at [346, 240] on input "checkbox" at bounding box center [345, 242] width 5 height 5
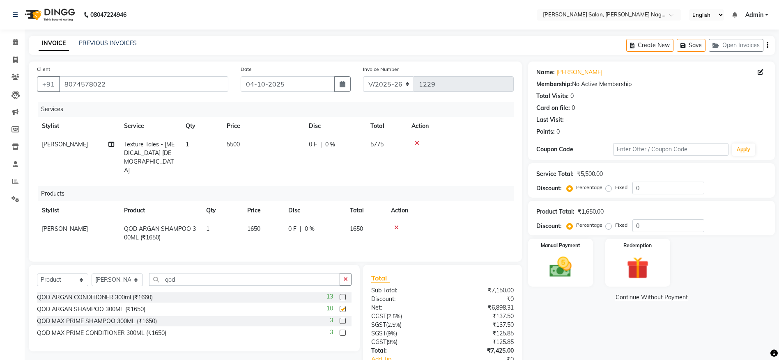
checkbox input "false"
click at [340, 294] on label at bounding box center [342, 297] width 6 height 6
click at [340, 295] on input "checkbox" at bounding box center [341, 297] width 5 height 5
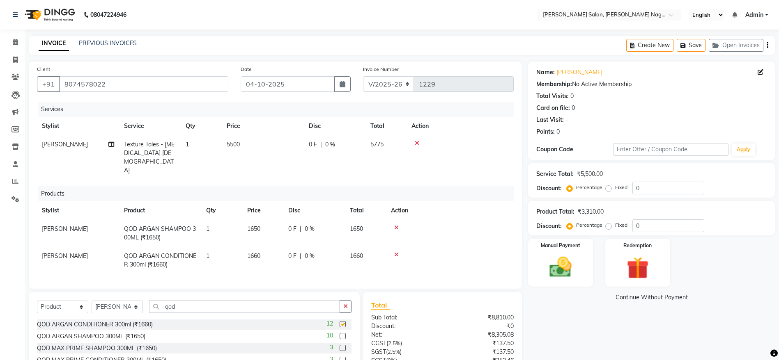
checkbox input "false"
click at [258, 252] on span "1660" at bounding box center [253, 255] width 13 height 7
select select "83987"
click at [274, 252] on input "1660" at bounding box center [262, 258] width 31 height 13
type input "1650"
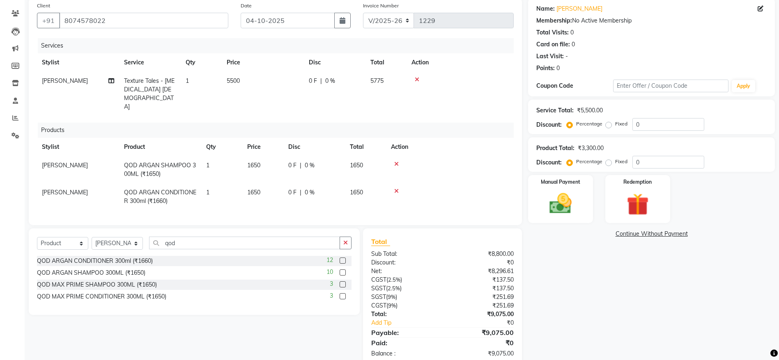
scroll to position [74, 0]
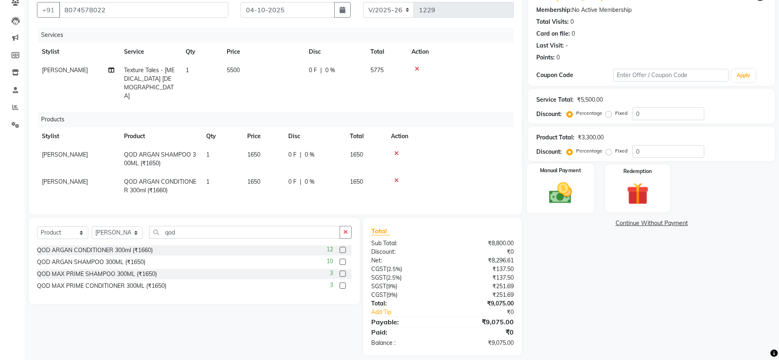
click at [558, 204] on img at bounding box center [560, 193] width 38 height 27
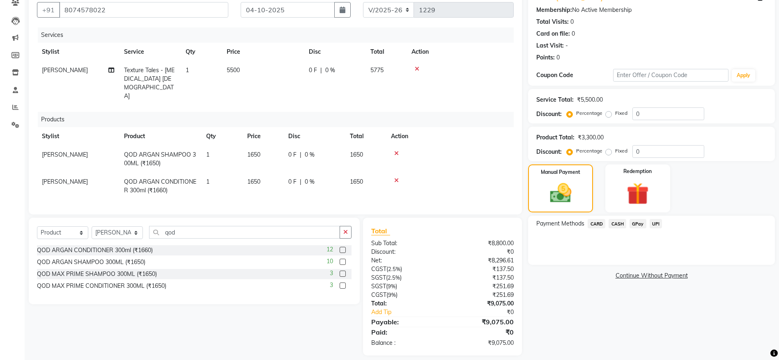
click at [655, 225] on span "UPI" at bounding box center [655, 223] width 13 height 9
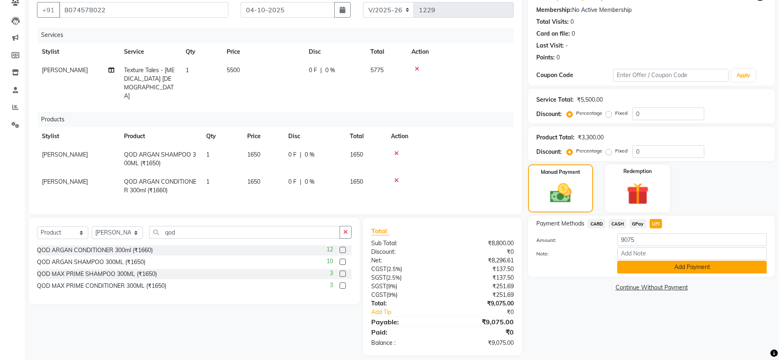
click at [685, 268] on button "Add Payment" at bounding box center [691, 267] width 149 height 13
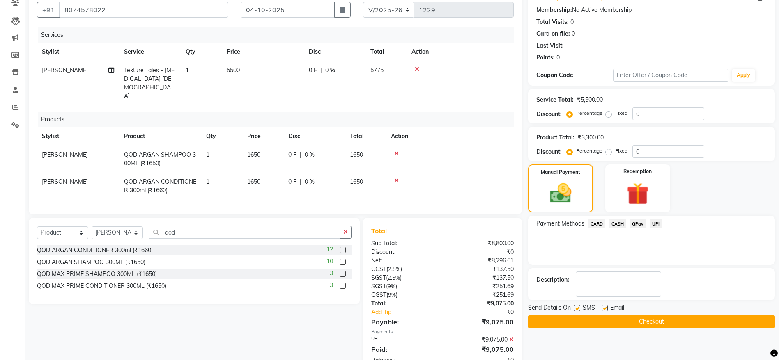
scroll to position [92, 0]
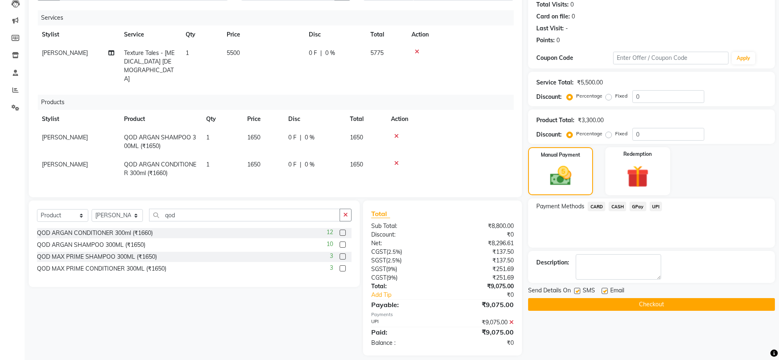
click at [701, 304] on button "Checkout" at bounding box center [651, 304] width 247 height 13
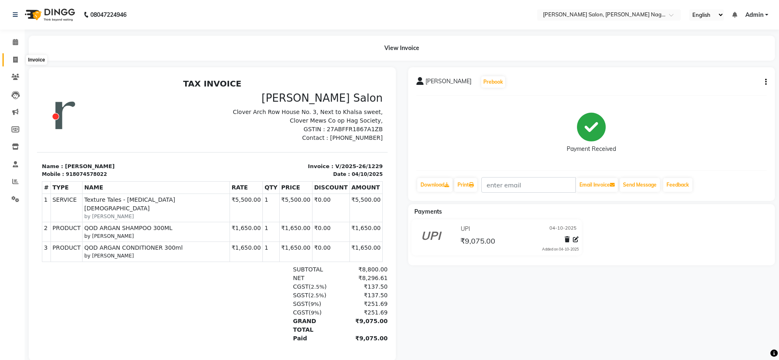
click at [17, 59] on icon at bounding box center [15, 60] width 5 height 6
select select "service"
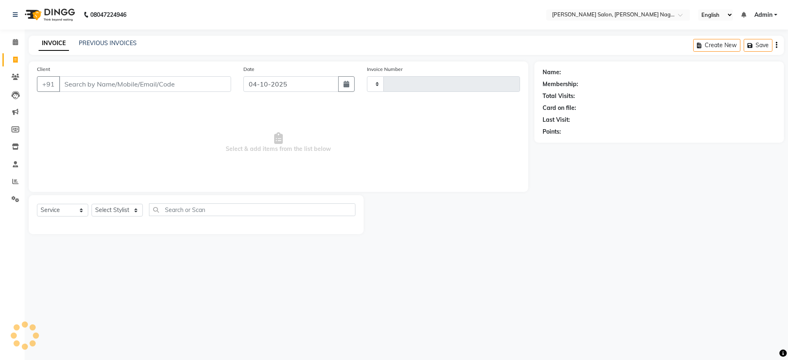
type input "1230"
select select "6221"
click at [7, 44] on link "Calendar" at bounding box center [12, 43] width 20 height 14
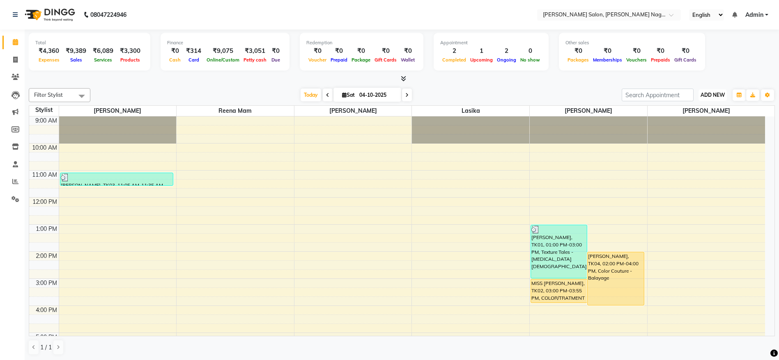
click at [705, 98] on span "ADD NEW" at bounding box center [712, 95] width 24 height 6
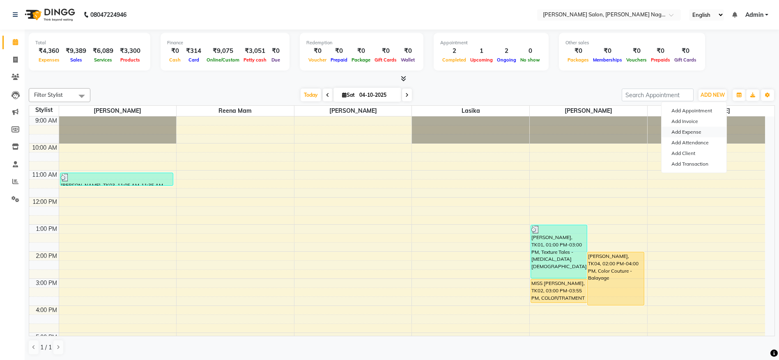
click at [698, 133] on link "Add Expense" at bounding box center [693, 132] width 65 height 11
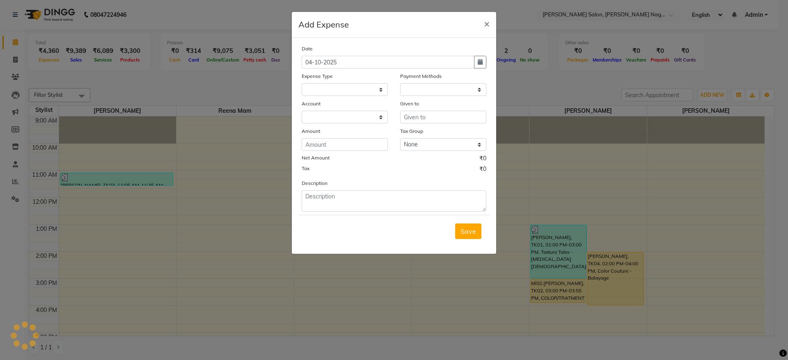
select select "1"
select select "5216"
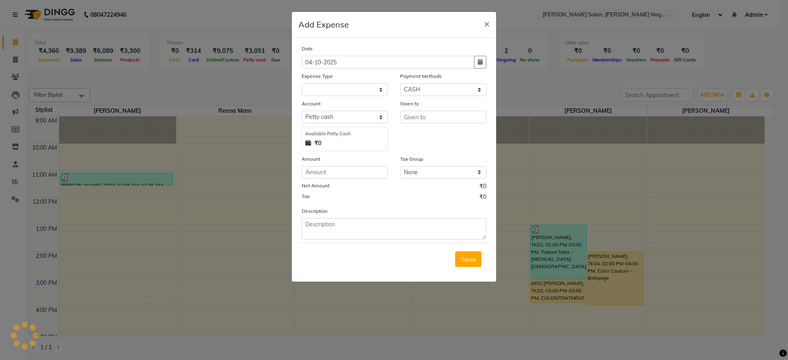
click at [347, 97] on div "Date 04-10-2025 Expense Type Payment Methods Select Package CARD CASH GPay Vouc…" at bounding box center [394, 141] width 185 height 195
click at [350, 94] on select at bounding box center [345, 89] width 86 height 13
select select "24765"
click at [302, 83] on select "Select Advance Salary Bank charges Car maintenance Cash transfer to bank Cash t…" at bounding box center [345, 89] width 86 height 13
click at [327, 312] on ngb-modal-window "Add Expense × Date 04-10-2025 Expense Type Select Advance Salary Bank charges C…" at bounding box center [394, 180] width 788 height 360
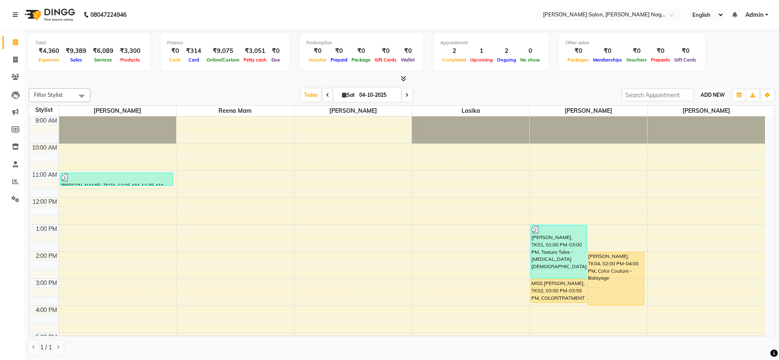
click at [713, 90] on button "ADD NEW Toggle Dropdown" at bounding box center [712, 94] width 28 height 11
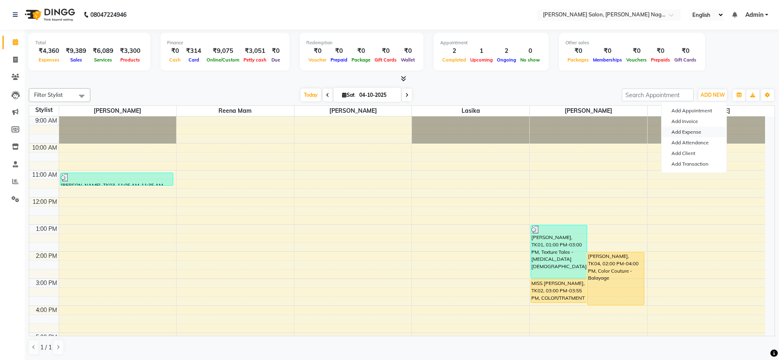
click at [692, 128] on link "Add Expense" at bounding box center [693, 132] width 65 height 11
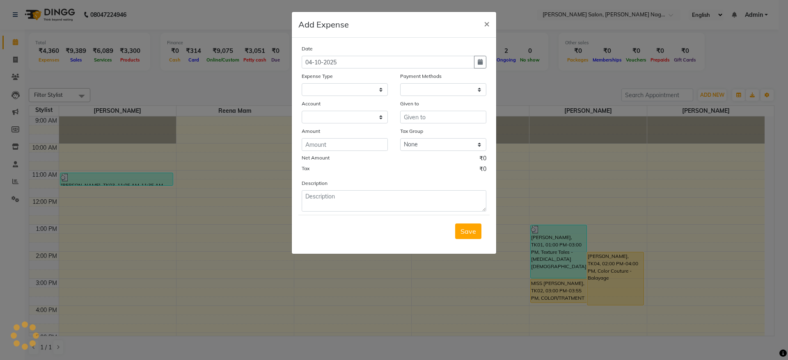
select select "1"
select select "5216"
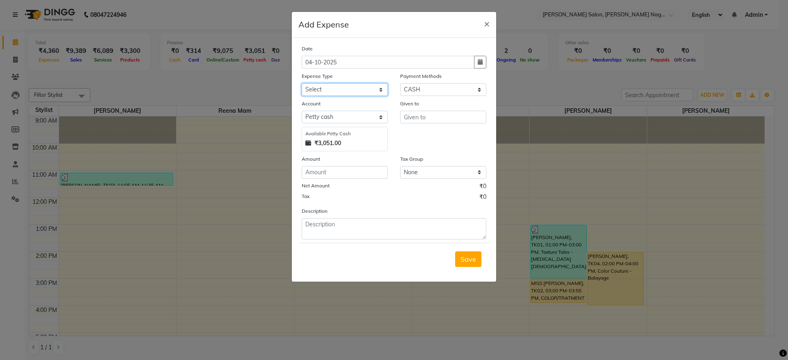
click at [364, 89] on select "Select Advance Salary Bank charges Car maintenance Cash transfer to bank Cash t…" at bounding box center [345, 89] width 86 height 13
select select "24754"
click at [302, 83] on select "Select Advance Salary Bank charges Car maintenance Cash transfer to bank Cash t…" at bounding box center [345, 89] width 86 height 13
click at [414, 120] on input "text" at bounding box center [443, 117] width 86 height 13
type input "divya"
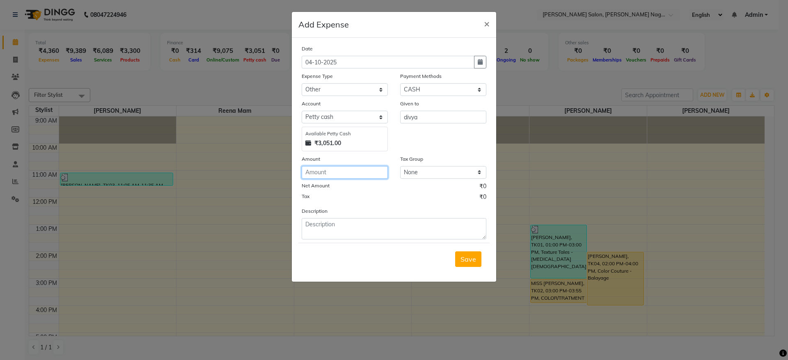
click at [371, 172] on input "number" at bounding box center [345, 172] width 86 height 13
type input "250"
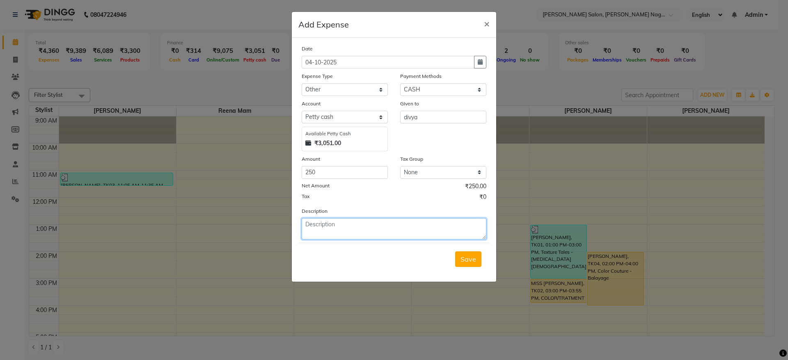
click at [353, 224] on textarea at bounding box center [394, 228] width 185 height 21
type textarea "limbu mirchi maushi monthly paid"
click at [471, 255] on span "Save" at bounding box center [468, 259] width 16 height 8
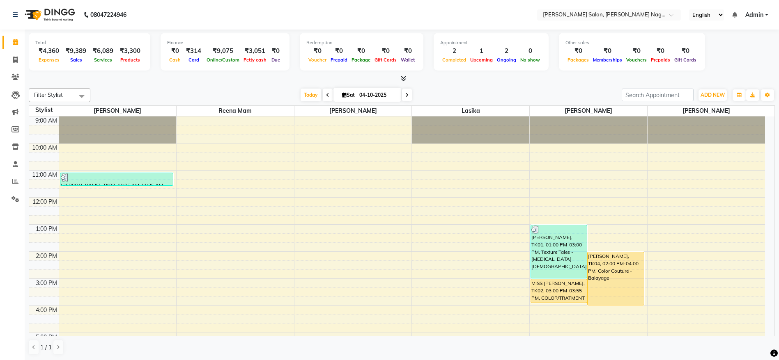
drag, startPoint x: 389, startPoint y: 193, endPoint x: 383, endPoint y: 89, distance: 103.6
click at [383, 89] on div "Filter Stylist Select All Junaid Khan reena mam Rani Ghorpade lasika SAHIL MALI…" at bounding box center [402, 222] width 746 height 274
click at [390, 95] on input "04-10-2025" at bounding box center [377, 95] width 41 height 12
select select "10"
select select "2025"
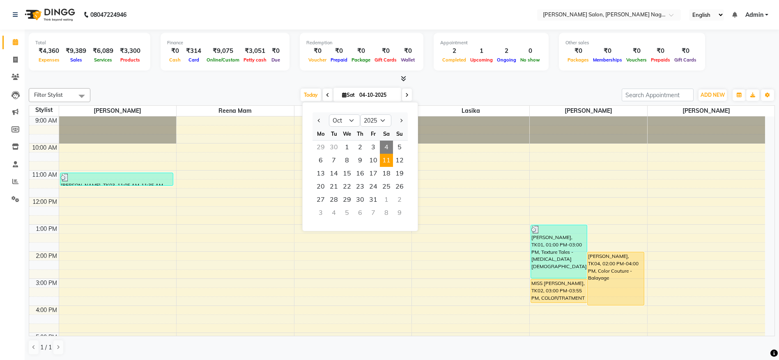
click at [384, 162] on span "11" at bounding box center [386, 160] width 13 height 13
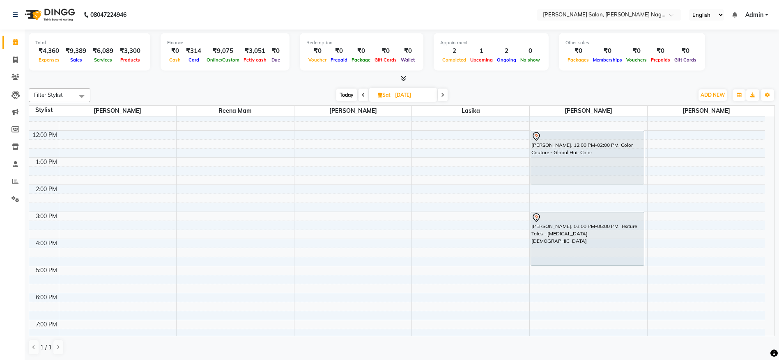
scroll to position [59, 0]
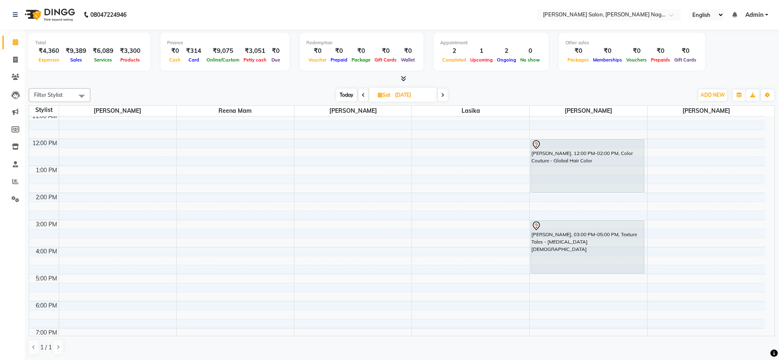
click at [349, 99] on span "Today" at bounding box center [346, 95] width 21 height 13
type input "04-10-2025"
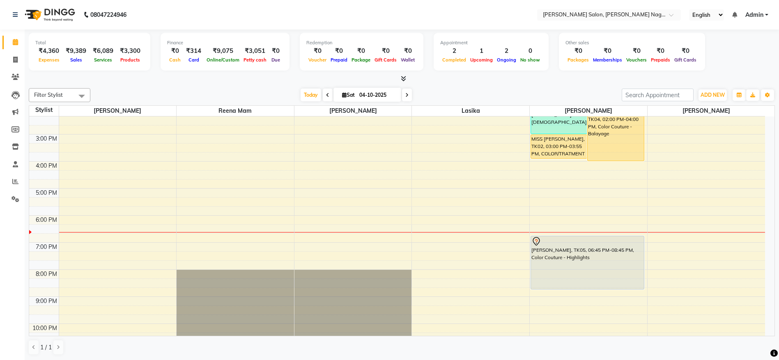
scroll to position [141, 0]
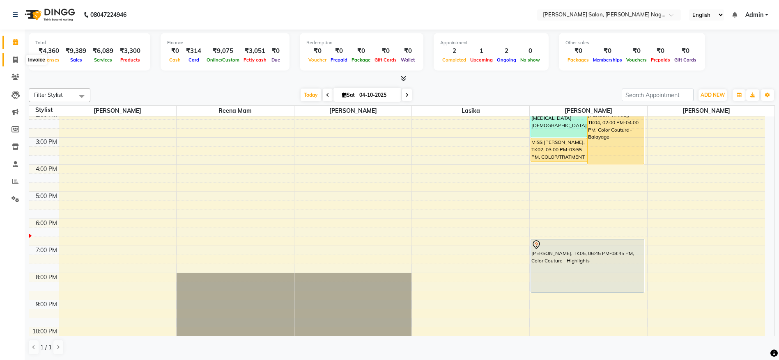
click at [14, 63] on span at bounding box center [15, 59] width 14 height 9
select select "service"
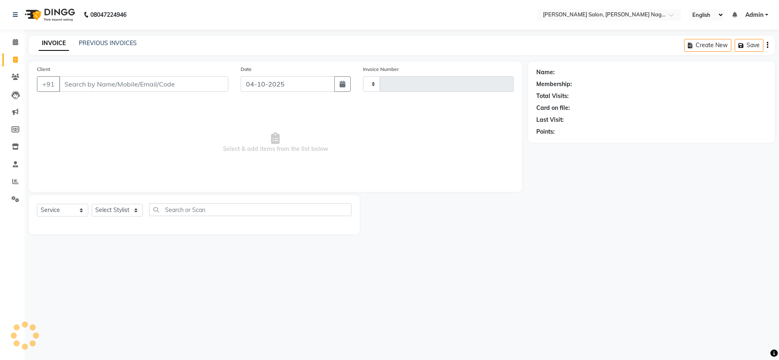
type input "1230"
select select "6221"
click at [119, 214] on select "Select Stylist [PERSON_NAME] lasika [PERSON_NAME] mam [PERSON_NAME] [PERSON_NAM…" at bounding box center [117, 210] width 51 height 13
select select "75189"
click at [92, 204] on select "Select Stylist [PERSON_NAME] lasika [PERSON_NAME] mam [PERSON_NAME] [PERSON_NAM…" at bounding box center [117, 210] width 51 height 13
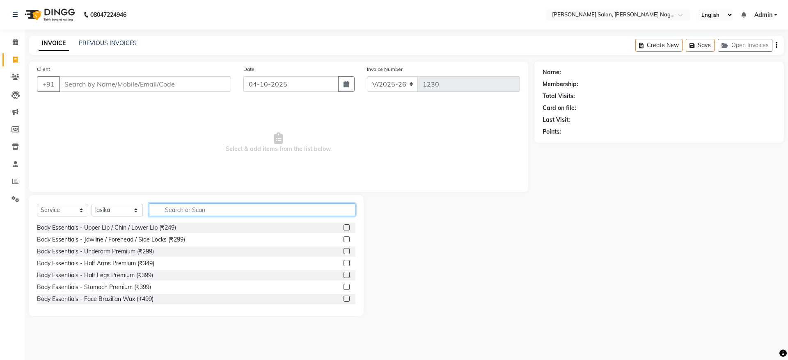
click at [209, 210] on input "text" at bounding box center [252, 210] width 206 height 13
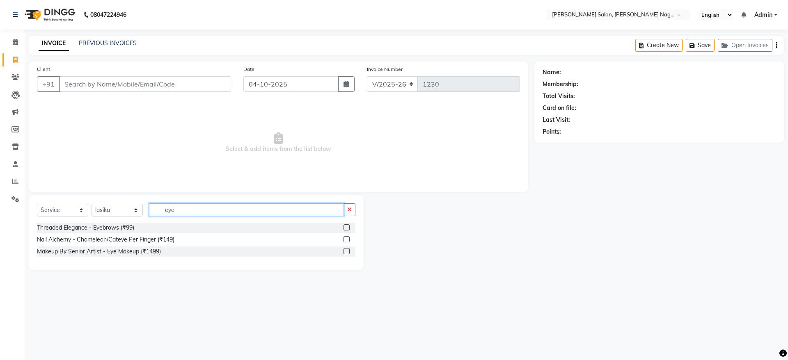
type input "eye"
click at [345, 229] on label at bounding box center [346, 227] width 6 height 6
click at [345, 229] on input "checkbox" at bounding box center [345, 227] width 5 height 5
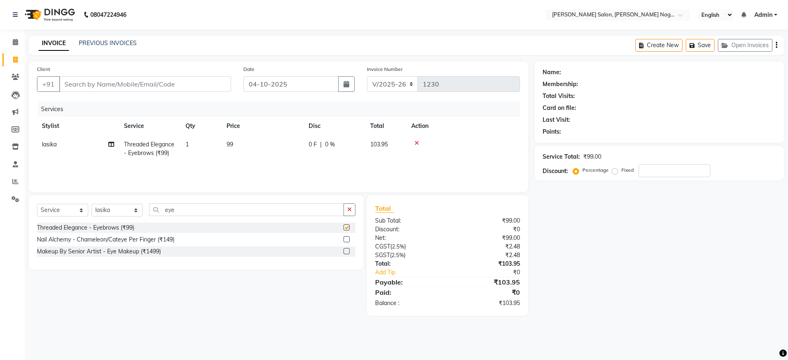
checkbox input "false"
click at [350, 208] on icon "button" at bounding box center [349, 210] width 5 height 6
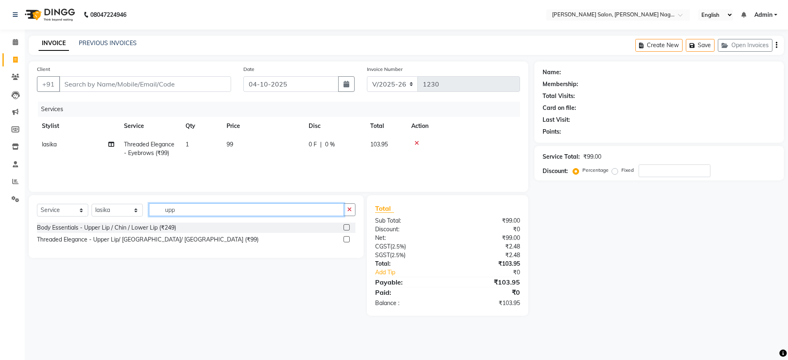
type input "upp"
click at [345, 240] on label at bounding box center [346, 239] width 6 height 6
click at [345, 240] on input "checkbox" at bounding box center [345, 239] width 5 height 5
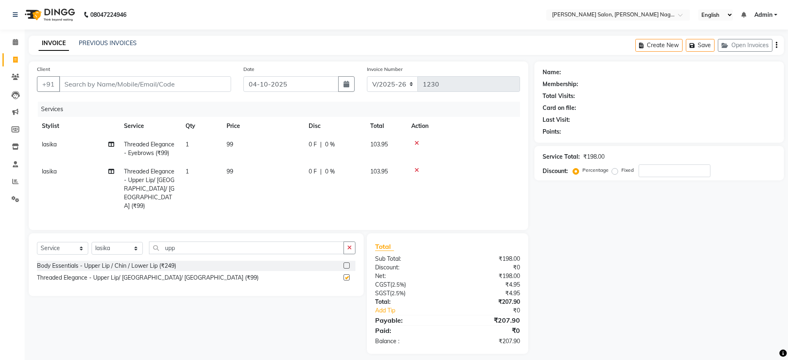
checkbox input "false"
click at [102, 85] on input "Client" at bounding box center [145, 84] width 172 height 16
type input "x"
type input "0"
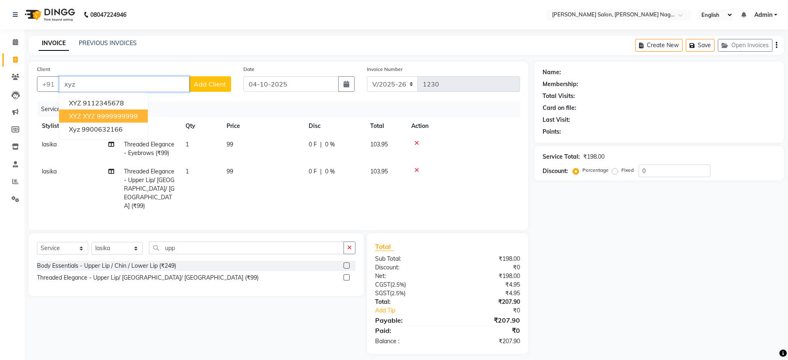
click at [130, 110] on button "XYZ XYZ 9999999999" at bounding box center [103, 116] width 89 height 13
type input "9999999999"
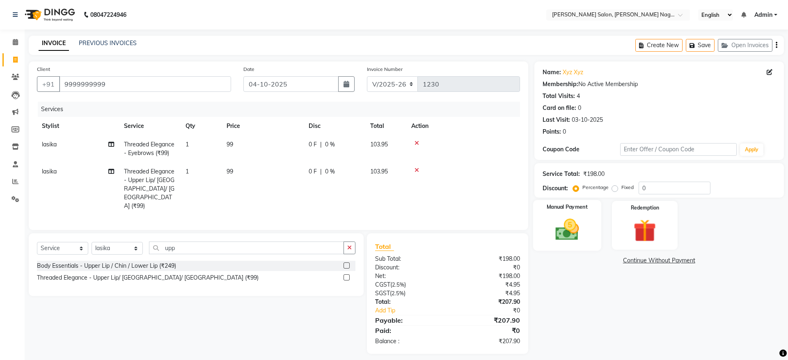
click at [575, 238] on img at bounding box center [567, 229] width 38 height 27
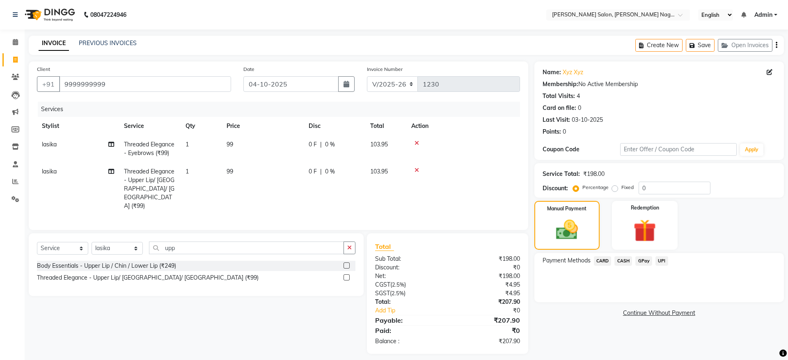
click at [662, 259] on span "UPI" at bounding box center [661, 260] width 13 height 9
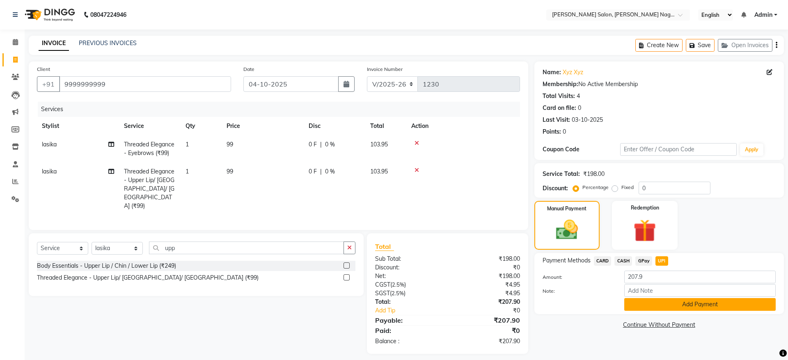
click at [695, 304] on button "Add Payment" at bounding box center [699, 304] width 151 height 13
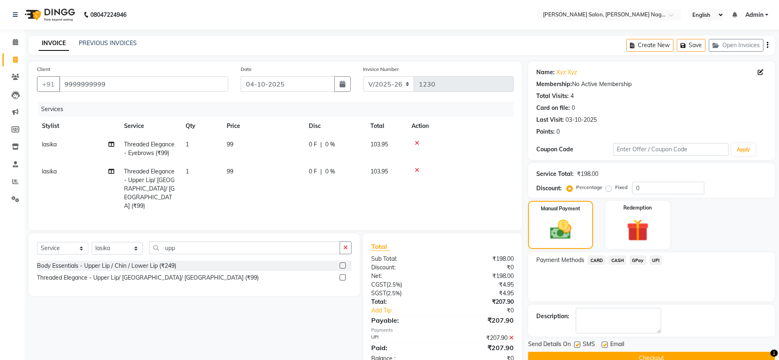
scroll to position [17, 0]
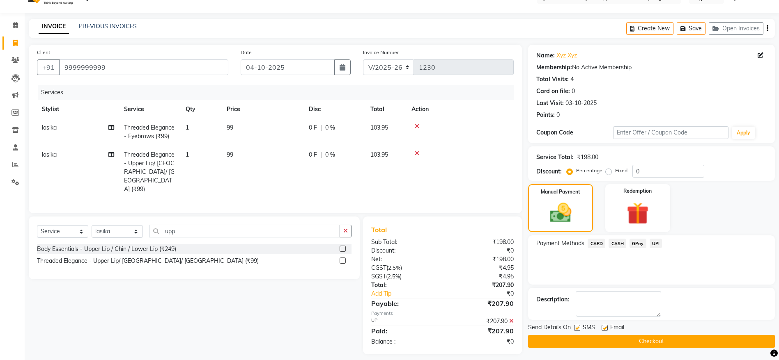
click at [689, 342] on button "Checkout" at bounding box center [651, 341] width 247 height 13
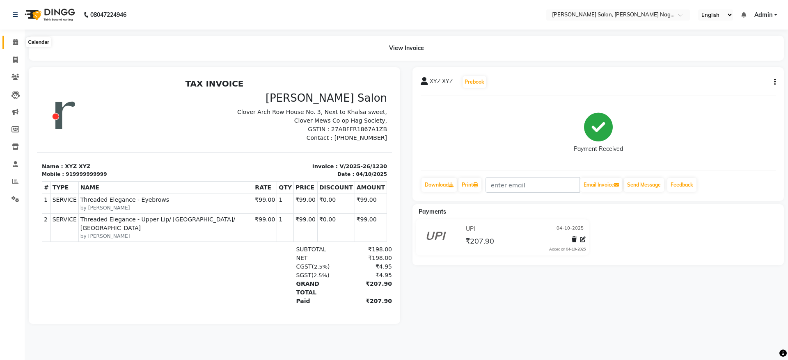
click at [14, 45] on icon at bounding box center [15, 42] width 5 height 6
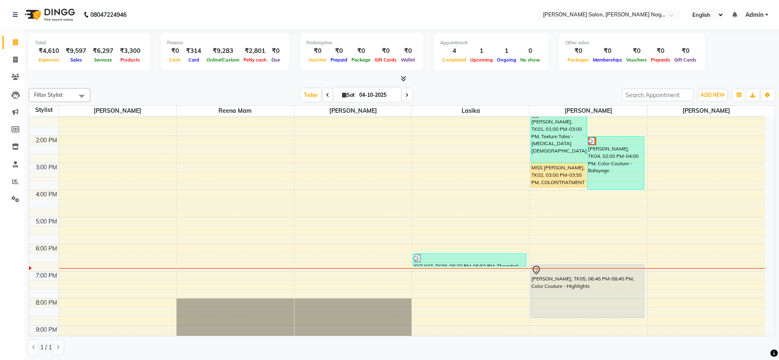
scroll to position [117, 0]
click at [586, 287] on div "[PERSON_NAME], TK05, 06:45 PM-08:45 PM, Color Couture - Highlights" at bounding box center [587, 290] width 113 height 53
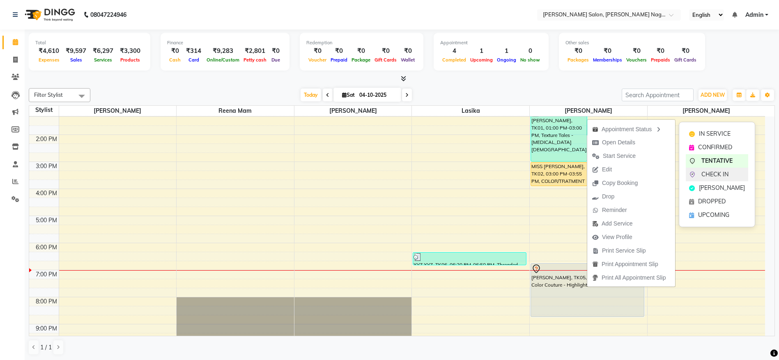
click at [702, 178] on span "CHECK IN" at bounding box center [714, 174] width 27 height 9
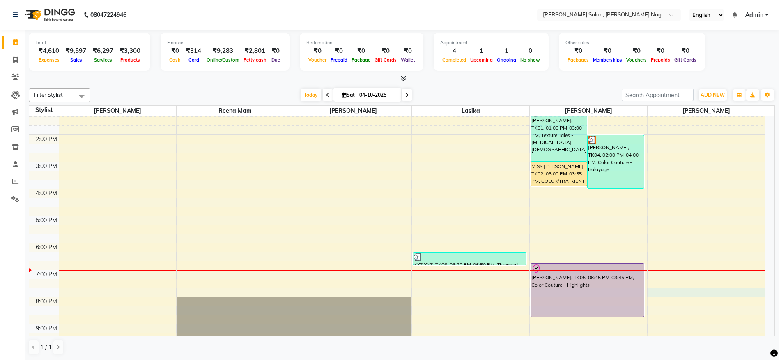
click at [672, 293] on div "9:00 AM 10:00 AM 11:00 AM 12:00 PM 1:00 PM 2:00 PM 3:00 PM 4:00 PM 5:00 PM 6:00…" at bounding box center [396, 203] width 735 height 406
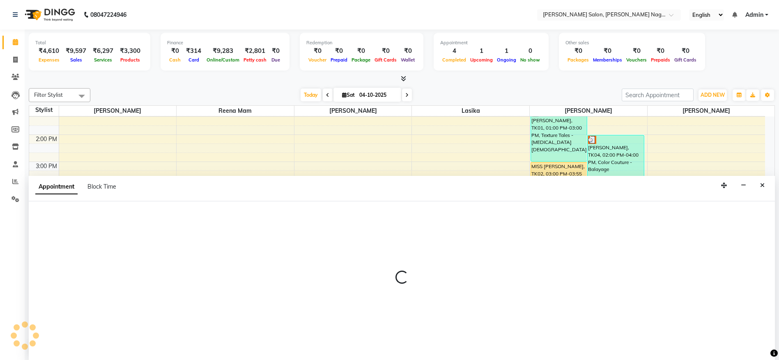
scroll to position [0, 0]
select select "83390"
select select "1185"
select select "tentative"
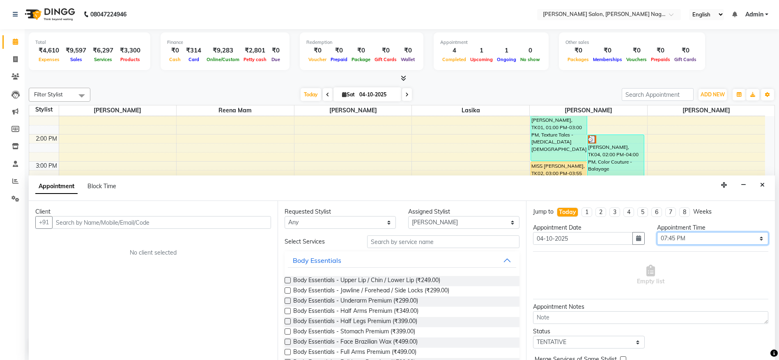
click at [658, 240] on select "Select 10:00 AM 10:15 AM 10:30 AM 10:45 AM 11:00 AM 11:15 AM 11:30 AM 11:45 AM …" at bounding box center [712, 238] width 111 height 13
select select "1200"
click at [657, 232] on select "Select 10:00 AM 10:15 AM 10:30 AM 10:45 AM 11:00 AM 11:15 AM 11:30 AM 11:45 AM …" at bounding box center [712, 238] width 111 height 13
click at [193, 223] on input "text" at bounding box center [161, 222] width 219 height 13
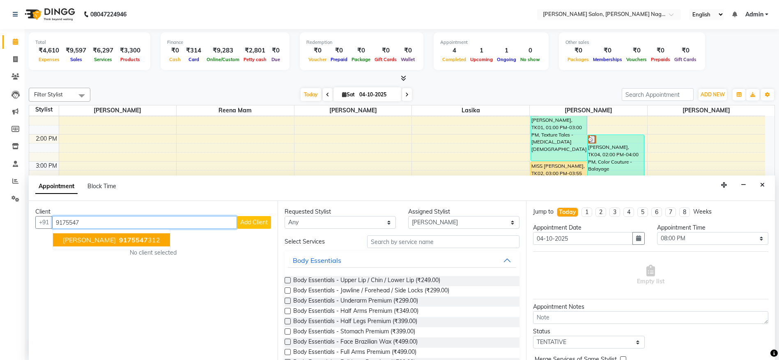
click at [119, 243] on span "9175547" at bounding box center [133, 240] width 29 height 8
type input "9175547312"
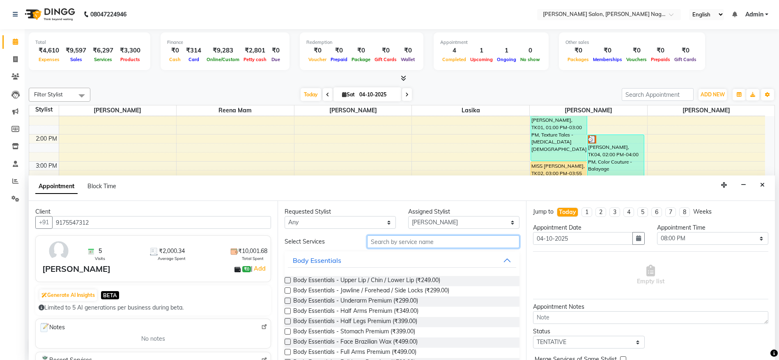
click at [408, 241] on input "text" at bounding box center [443, 242] width 153 height 13
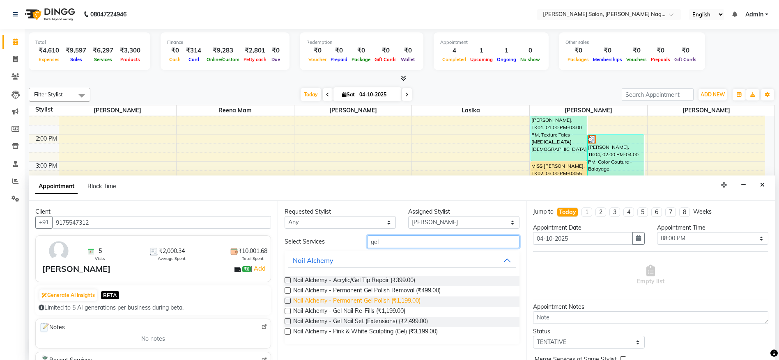
type input "gel"
click at [378, 299] on span "Nail Alchemy - Permanent Gel Polish (₹1,199.00)" at bounding box center [356, 302] width 127 height 10
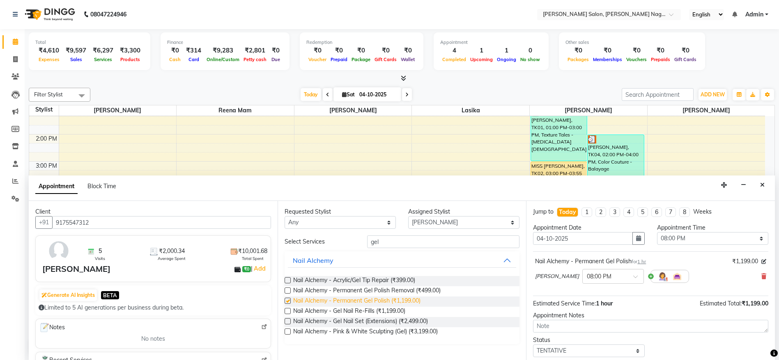
checkbox input "false"
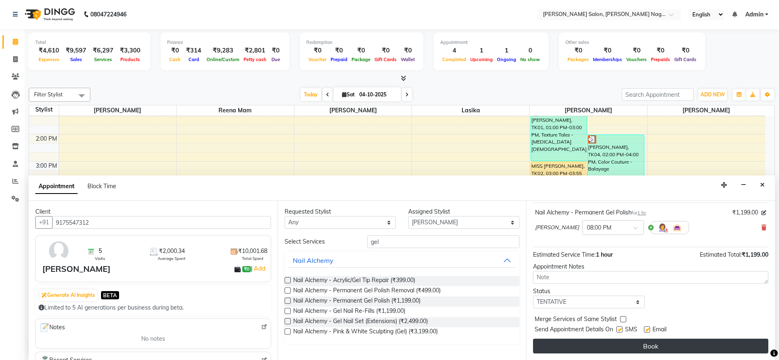
click at [694, 351] on button "Book" at bounding box center [650, 346] width 235 height 15
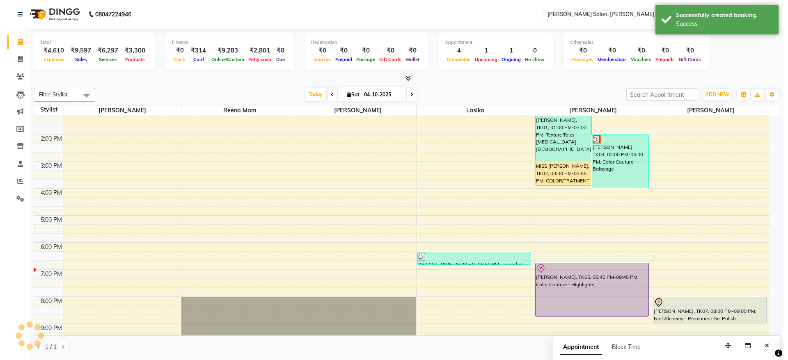
scroll to position [0, 0]
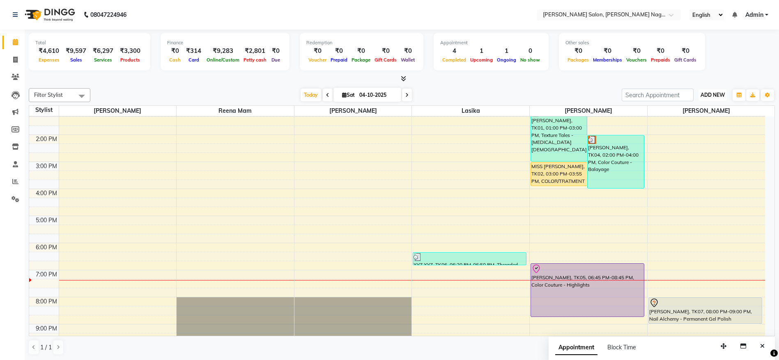
click at [709, 94] on span "ADD NEW" at bounding box center [712, 95] width 24 height 6
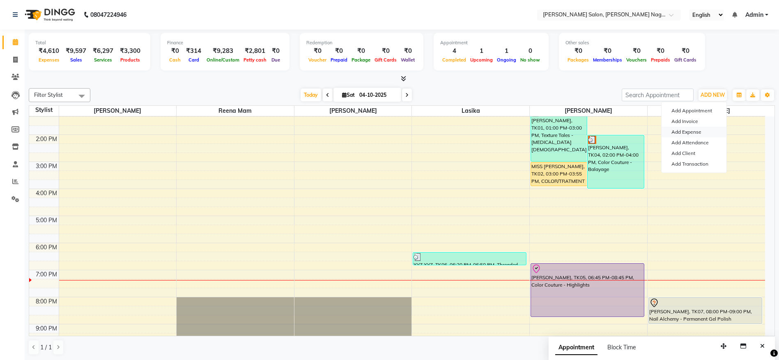
click at [688, 130] on link "Add Expense" at bounding box center [693, 132] width 65 height 11
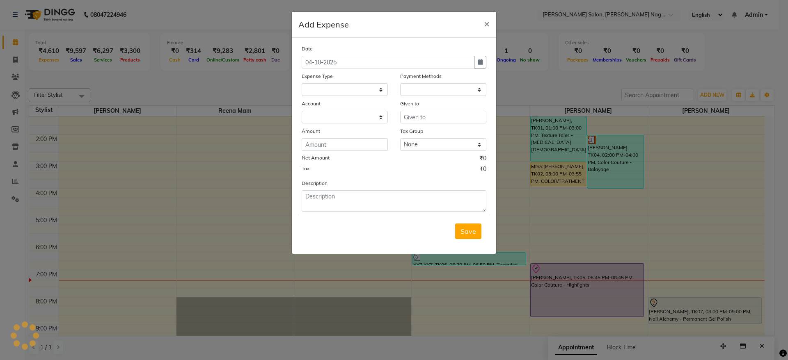
select select "1"
select select "5216"
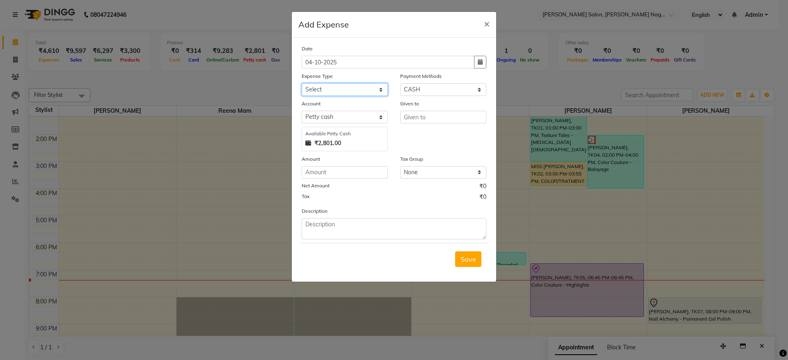
click at [366, 90] on select "Select Advance Salary Bank charges Car maintenance Cash transfer to bank Cash t…" at bounding box center [345, 89] width 86 height 13
select select "24756"
click at [302, 83] on select "Select Advance Salary Bank charges Car maintenance Cash transfer to bank Cash t…" at bounding box center [345, 89] width 86 height 13
click at [419, 119] on input "text" at bounding box center [443, 117] width 86 height 13
type input "divya"
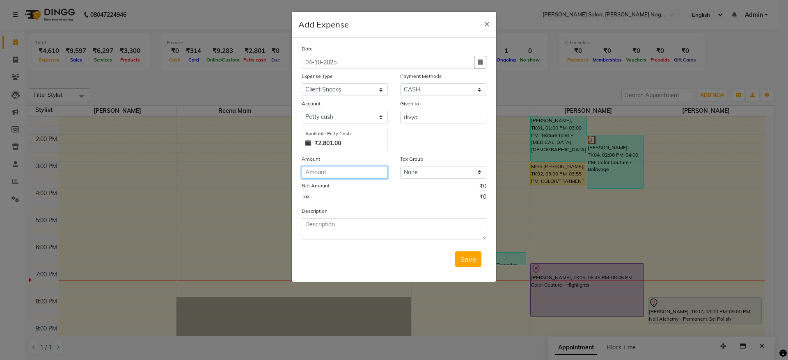
click at [347, 167] on input "number" at bounding box center [345, 172] width 86 height 13
type input "65"
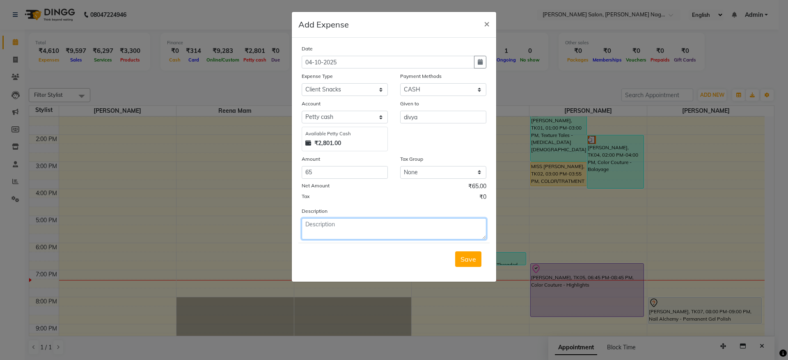
click at [366, 230] on textarea at bounding box center [394, 228] width 185 height 21
type textarea "MoMo for client"
click at [473, 259] on span "Save" at bounding box center [468, 259] width 16 height 8
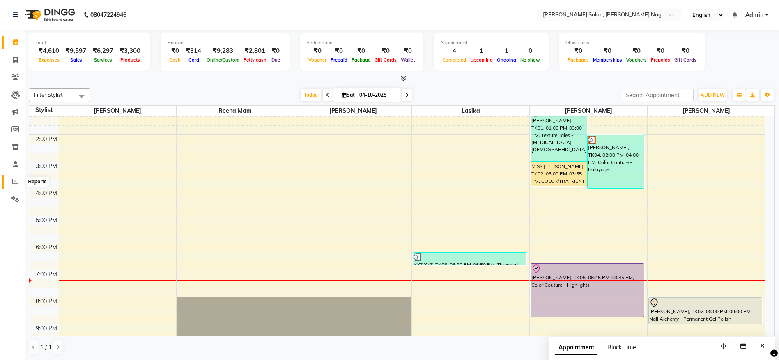
click at [13, 180] on icon at bounding box center [15, 182] width 6 height 6
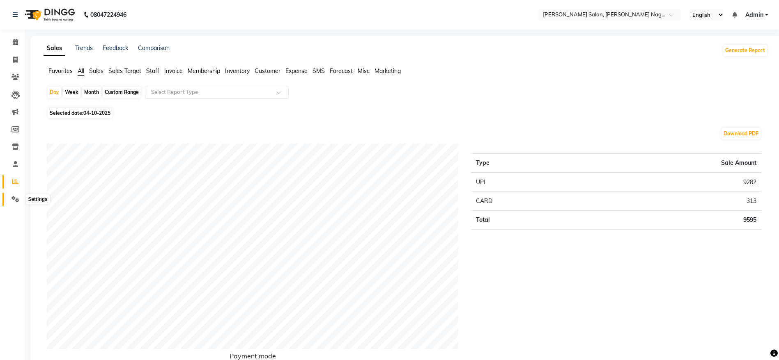
click at [15, 199] on icon at bounding box center [15, 199] width 8 height 6
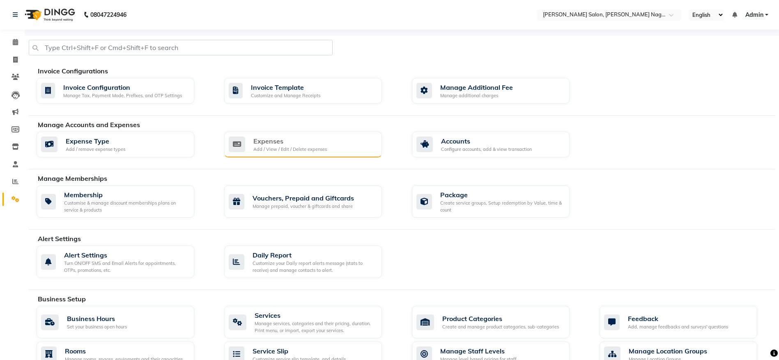
click at [290, 139] on div "Expenses" at bounding box center [289, 141] width 73 height 10
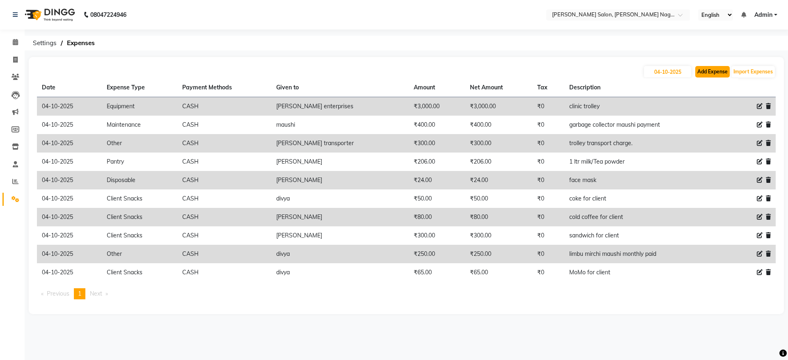
click at [710, 72] on button "Add Expense" at bounding box center [712, 71] width 34 height 11
select select "1"
select select "5216"
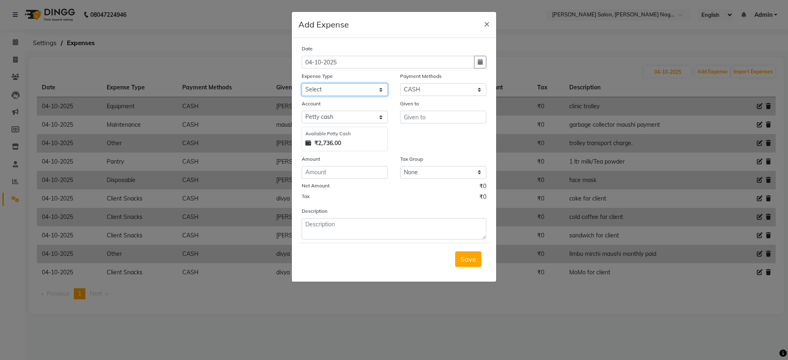
click at [352, 93] on select "Select Advance Salary Bank charges Car maintenance Cash transfer to bank Cash t…" at bounding box center [345, 89] width 86 height 13
select select "24762"
click at [302, 83] on select "Select Advance Salary Bank charges Car maintenance Cash transfer to bank Cash t…" at bounding box center [345, 89] width 86 height 13
click at [421, 115] on input "text" at bounding box center [443, 117] width 86 height 13
type input "maushi"
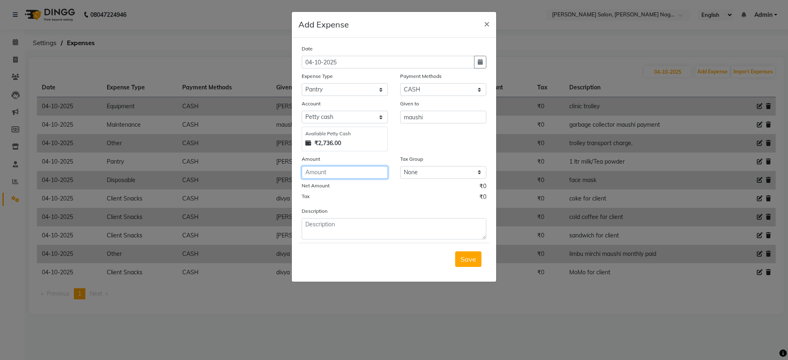
click at [354, 177] on input "number" at bounding box center [345, 172] width 86 height 13
type input "60"
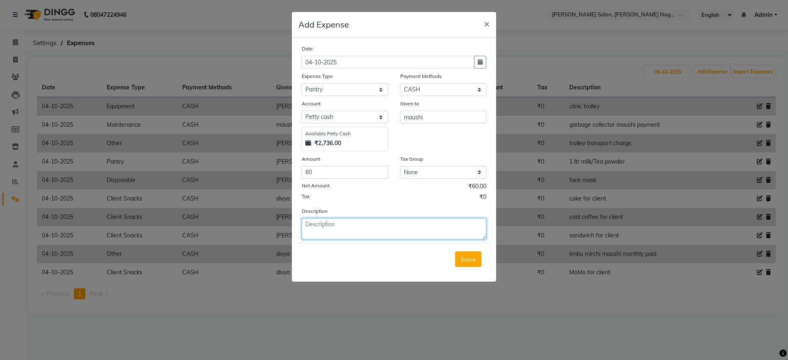
click at [358, 224] on textarea at bounding box center [394, 228] width 185 height 21
type textarea "1 ltr milk"
click at [470, 263] on span "Save" at bounding box center [468, 259] width 16 height 8
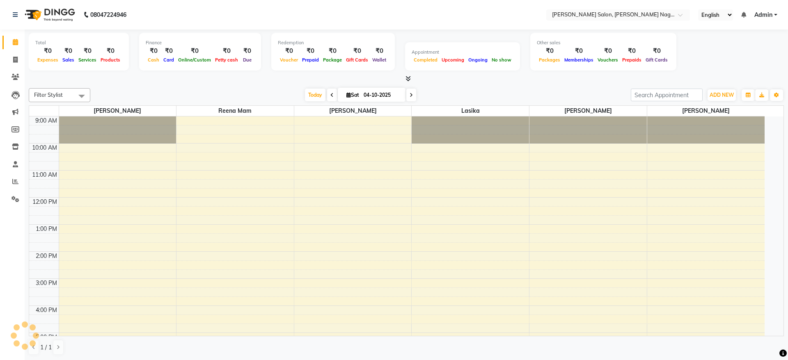
select select "en"
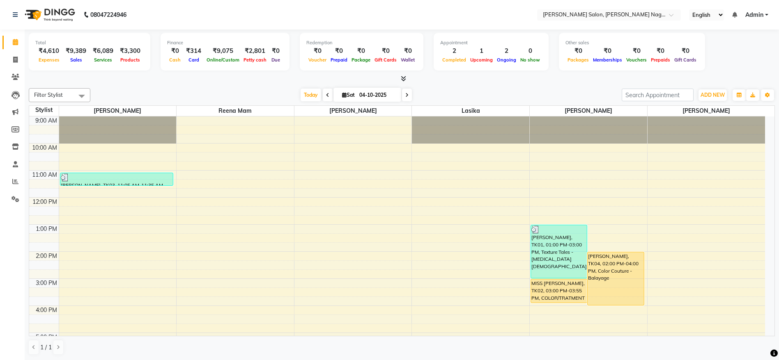
click at [619, 279] on div "[PERSON_NAME], TK04, 02:00 PM-04:00 PM, Color Couture - Balayage" at bounding box center [615, 278] width 56 height 53
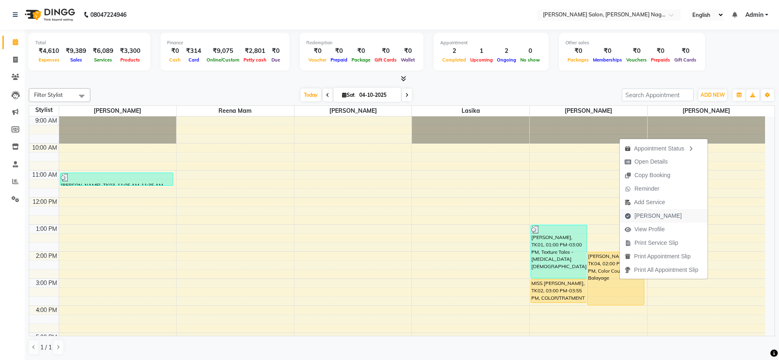
click at [649, 215] on span "[PERSON_NAME]" at bounding box center [657, 216] width 47 height 9
select select "6221"
select select "service"
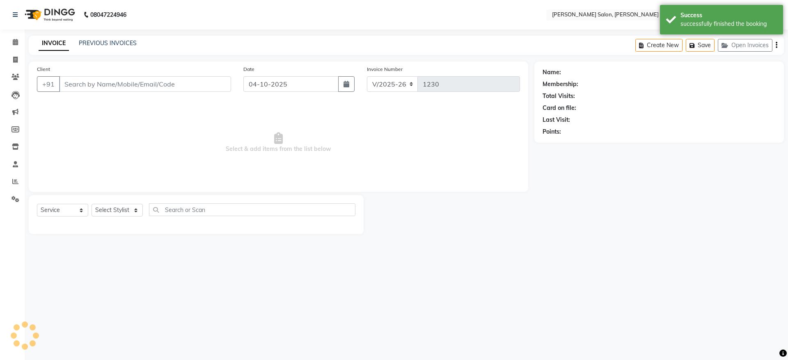
type input "8986659384"
select select "83987"
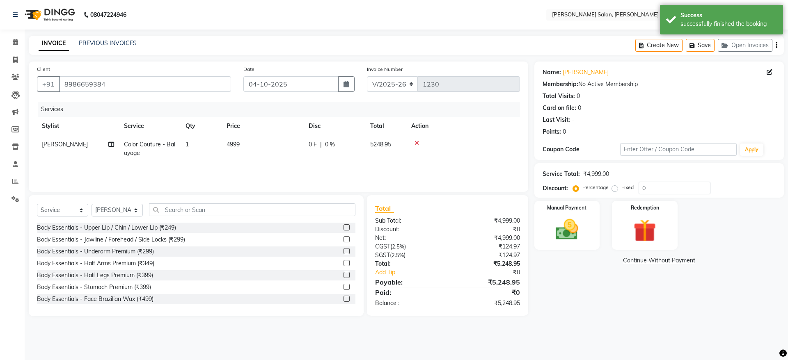
click at [133, 150] on span "Color Couture - Balayage" at bounding box center [149, 149] width 51 height 16
select select "83987"
click at [175, 152] on span "Color Couture - Balayage x" at bounding box center [165, 152] width 72 height 18
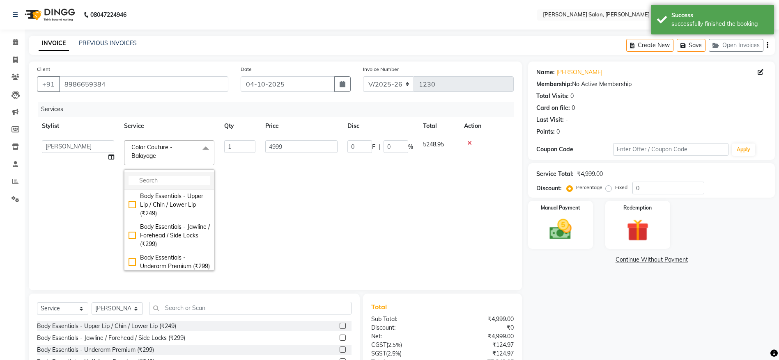
click at [176, 184] on input "multiselect-search" at bounding box center [168, 180] width 81 height 9
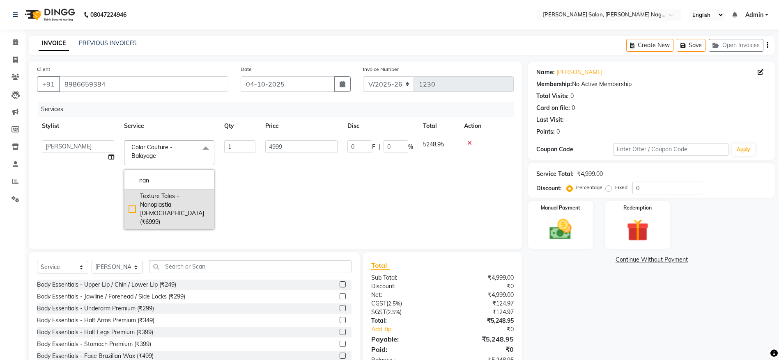
type input "nan"
click at [163, 200] on div "Texture Tales - Nanoplastia [DEMOGRAPHIC_DATA] (₹6999)" at bounding box center [168, 209] width 81 height 34
checkbox input "true"
type input "6999"
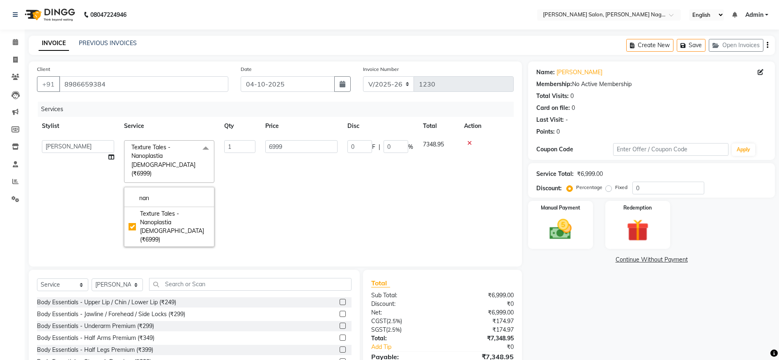
click at [349, 204] on td "0 F | 0 %" at bounding box center [380, 193] width 76 height 117
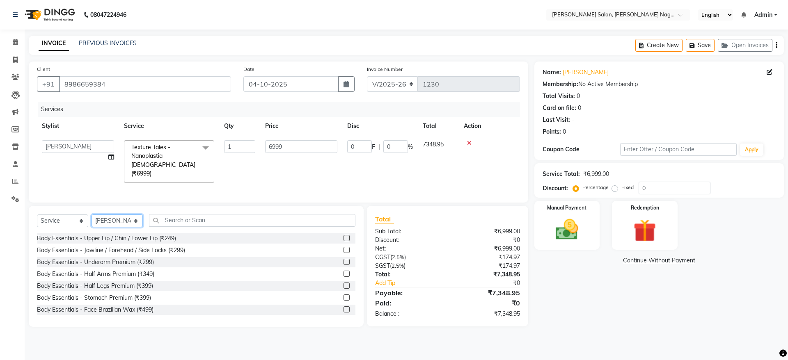
click at [125, 221] on select "Select Stylist [PERSON_NAME] lasika [PERSON_NAME] mam [PERSON_NAME] [PERSON_NAM…" at bounding box center [117, 221] width 51 height 13
select select "45786"
click at [92, 215] on select "Select Stylist [PERSON_NAME] lasika [PERSON_NAME] mam [PERSON_NAME] [PERSON_NAM…" at bounding box center [117, 221] width 51 height 13
click at [206, 222] on input "text" at bounding box center [252, 220] width 206 height 13
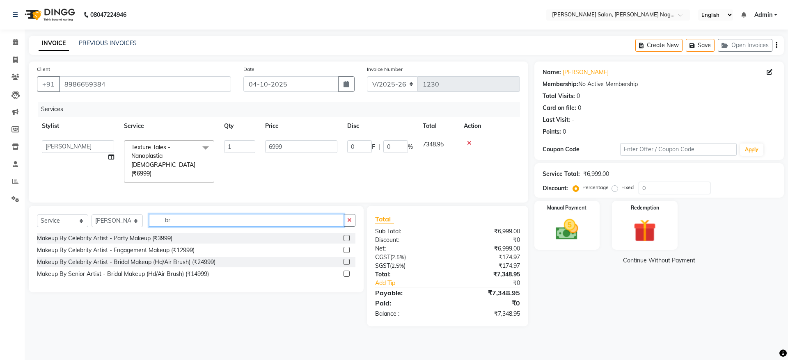
type input "b"
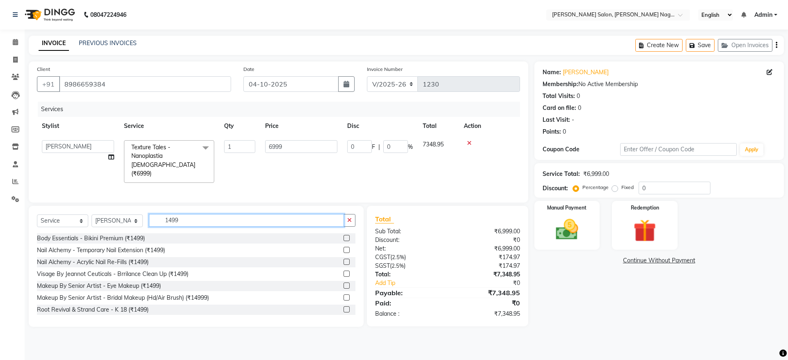
type input "1499"
click at [343, 274] on label at bounding box center [346, 274] width 6 height 6
click at [343, 274] on input "checkbox" at bounding box center [345, 274] width 5 height 5
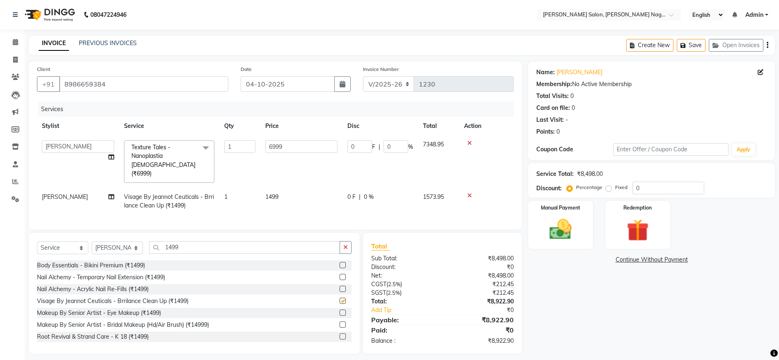
checkbox input "false"
click at [289, 245] on input "1499" at bounding box center [244, 247] width 191 height 13
type input "1"
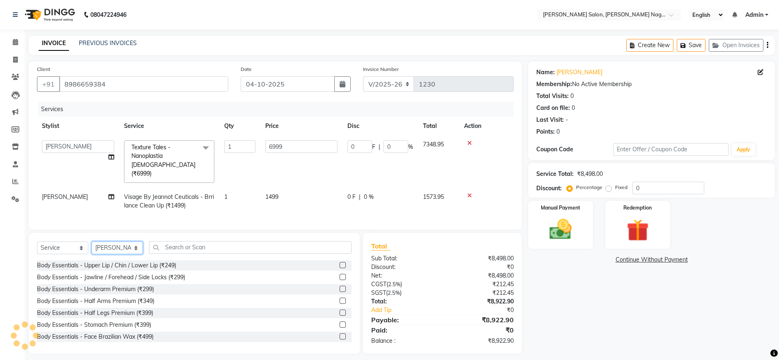
click at [112, 242] on select "Select Stylist [PERSON_NAME] lasika [PERSON_NAME] mam [PERSON_NAME] [PERSON_NAM…" at bounding box center [117, 248] width 51 height 13
select select "83390"
click at [92, 242] on select "Select Stylist [PERSON_NAME] lasika [PERSON_NAME] mam [PERSON_NAME] [PERSON_NAM…" at bounding box center [117, 248] width 51 height 13
click at [199, 248] on input "text" at bounding box center [250, 247] width 202 height 13
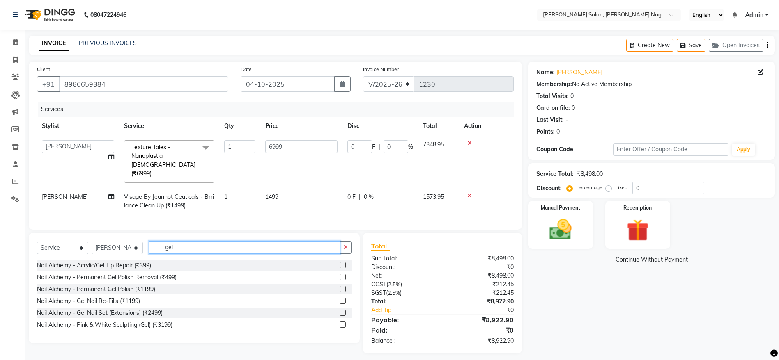
type input "gel"
click at [342, 287] on label at bounding box center [342, 289] width 6 height 6
click at [342, 287] on input "checkbox" at bounding box center [341, 289] width 5 height 5
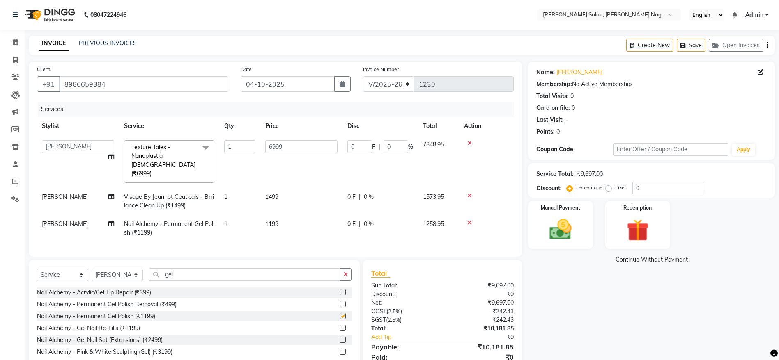
checkbox input "false"
click at [273, 215] on td "1199" at bounding box center [301, 228] width 82 height 27
select select "83390"
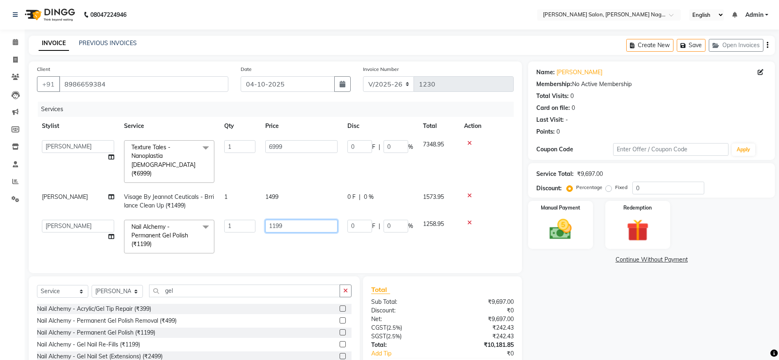
click at [295, 220] on input "1199" at bounding box center [301, 226] width 72 height 13
type input "1"
type input "1499"
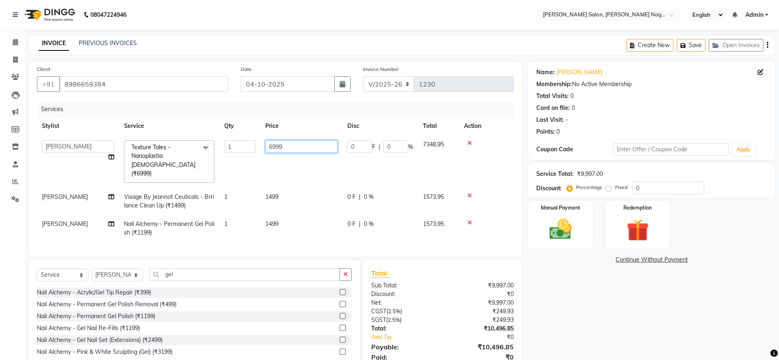
click at [295, 151] on input "6999" at bounding box center [301, 146] width 72 height 13
type input "6"
type input "8000"
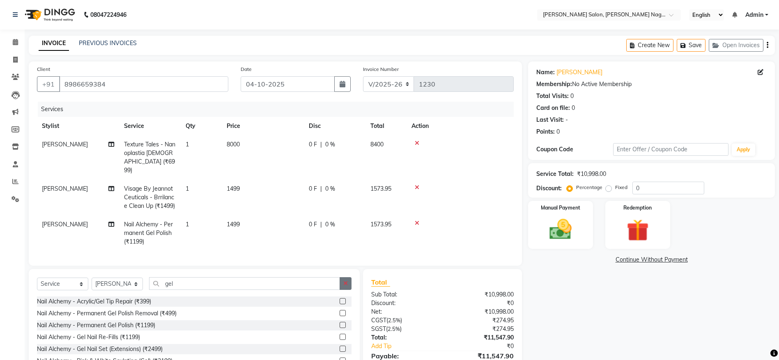
click at [348, 282] on button "button" at bounding box center [345, 283] width 12 height 13
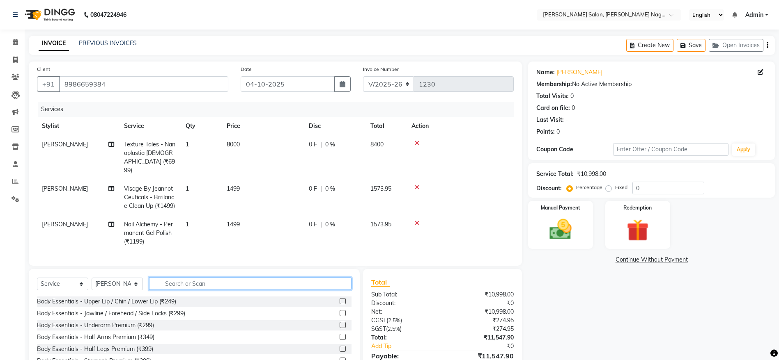
click at [157, 282] on input "text" at bounding box center [250, 283] width 202 height 13
click at [124, 282] on select "Select Stylist [PERSON_NAME] lasika [PERSON_NAME] mam [PERSON_NAME] [PERSON_NAM…" at bounding box center [117, 284] width 51 height 13
select select "83987"
click at [92, 279] on select "Select Stylist [PERSON_NAME] lasika [PERSON_NAME] mam [PERSON_NAME] [PERSON_NAM…" at bounding box center [117, 284] width 51 height 13
click at [197, 284] on input "text" at bounding box center [250, 283] width 202 height 13
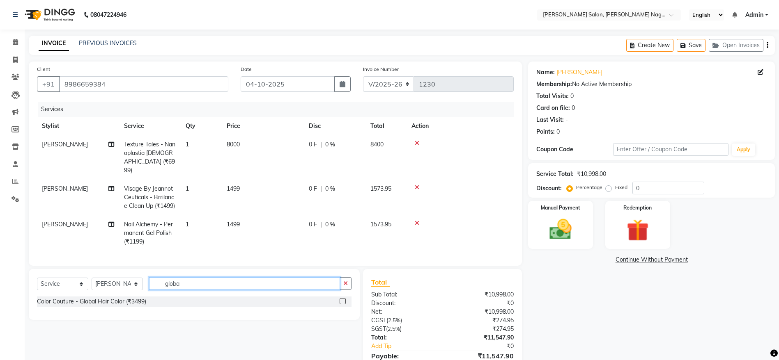
type input "globa"
click at [340, 302] on label at bounding box center [342, 301] width 6 height 6
click at [340, 302] on input "checkbox" at bounding box center [341, 301] width 5 height 5
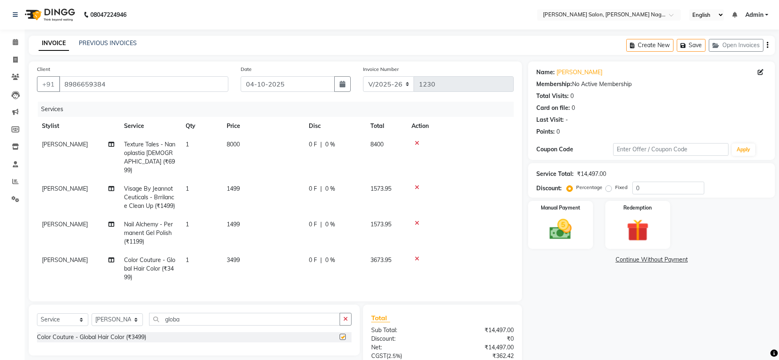
checkbox input "false"
click at [234, 256] on span "3499" at bounding box center [233, 259] width 13 height 7
select select "83987"
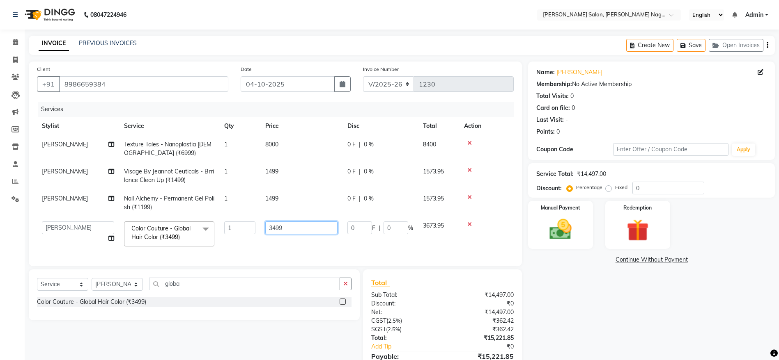
click at [313, 225] on input "3499" at bounding box center [301, 228] width 72 height 13
type input "3"
type input "4000"
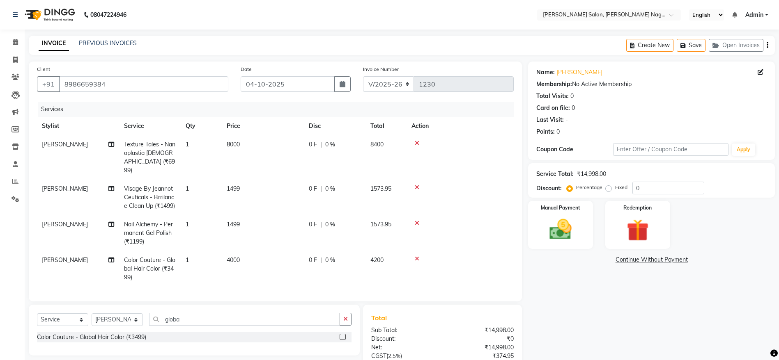
click at [419, 256] on div at bounding box center [459, 259] width 97 height 6
click at [416, 256] on icon at bounding box center [416, 259] width 5 height 6
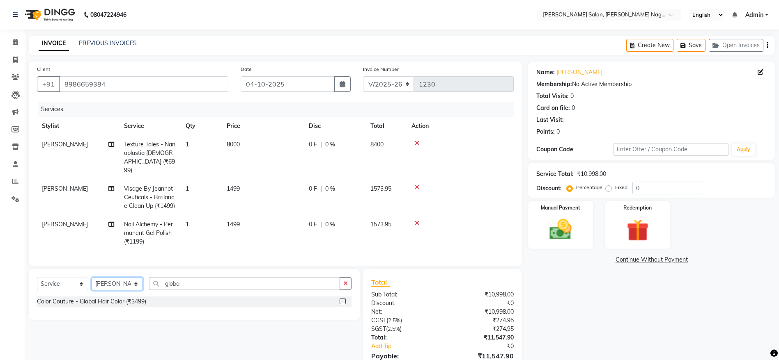
click at [122, 283] on select "Select Stylist [PERSON_NAME] lasika [PERSON_NAME] mam [PERSON_NAME] [PERSON_NAM…" at bounding box center [117, 284] width 51 height 13
select select "83390"
click at [92, 279] on select "Select Stylist [PERSON_NAME] lasika [PERSON_NAME] mam [PERSON_NAME] [PERSON_NAM…" at bounding box center [117, 284] width 51 height 13
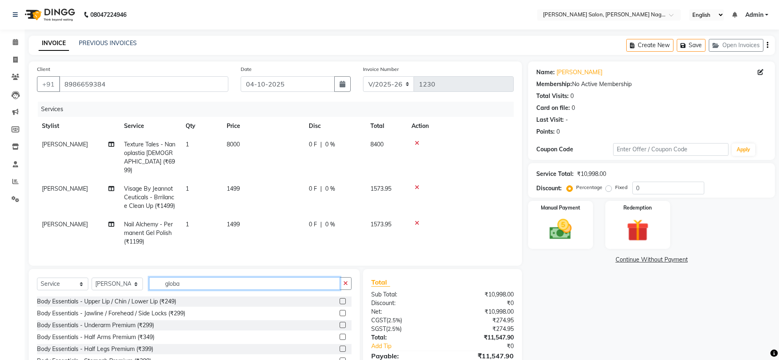
click at [215, 286] on input "globa" at bounding box center [244, 283] width 191 height 13
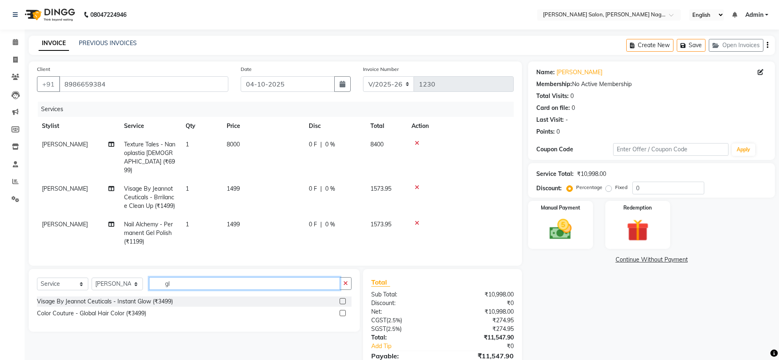
type input "g"
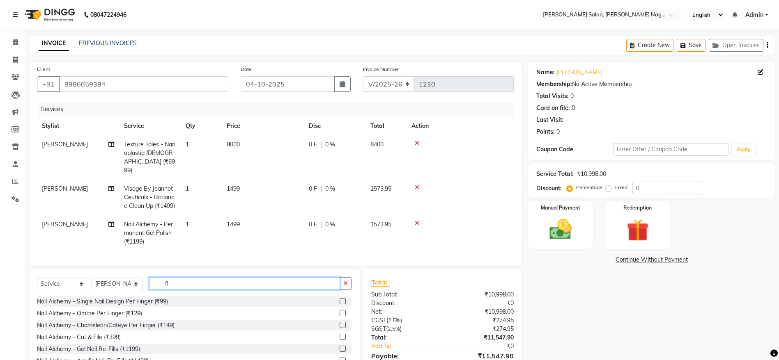
type input "fi"
click at [339, 300] on label at bounding box center [342, 301] width 6 height 6
click at [339, 300] on input "checkbox" at bounding box center [341, 301] width 5 height 5
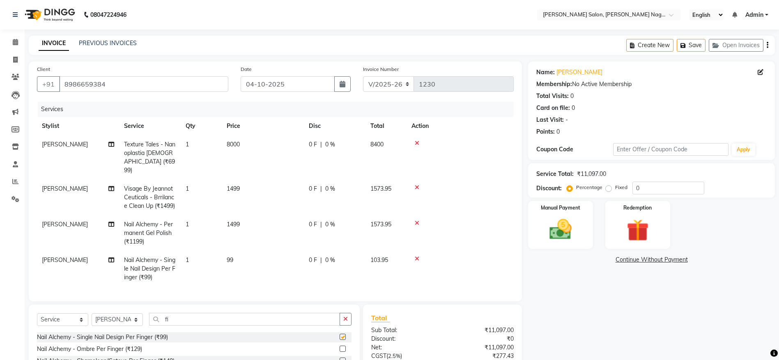
checkbox input "false"
click at [195, 251] on td "1" at bounding box center [201, 269] width 41 height 36
select select "83390"
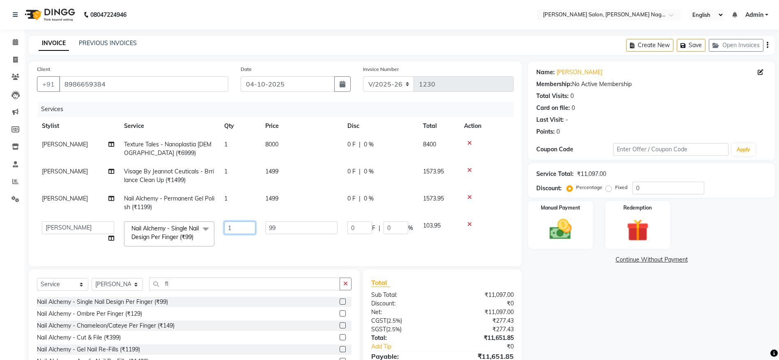
click at [245, 227] on input "1" at bounding box center [239, 228] width 31 height 13
type input "4"
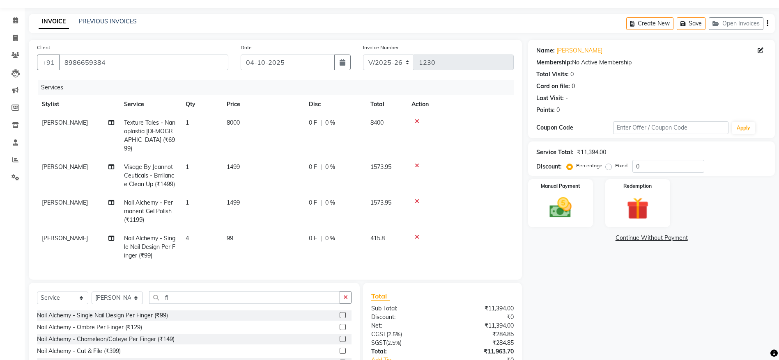
scroll to position [27, 0]
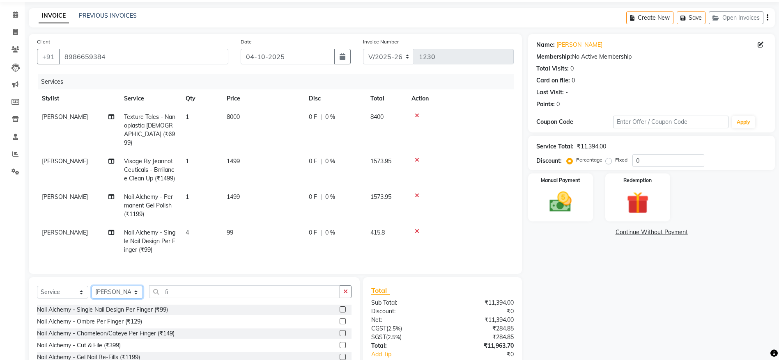
click at [126, 296] on select "Select Stylist [PERSON_NAME] lasika [PERSON_NAME] mam [PERSON_NAME] [PERSON_NAM…" at bounding box center [117, 292] width 51 height 13
select select "83987"
click at [92, 287] on select "Select Stylist [PERSON_NAME] lasika [PERSON_NAME] mam [PERSON_NAME] [PERSON_NAM…" at bounding box center [117, 292] width 51 height 13
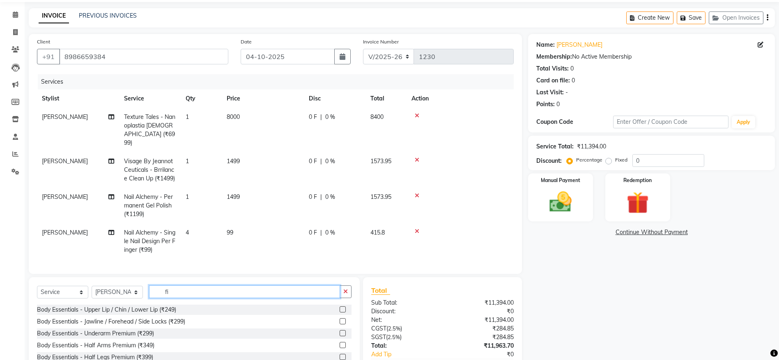
click at [198, 297] on input "fi" at bounding box center [244, 292] width 191 height 13
type input "f"
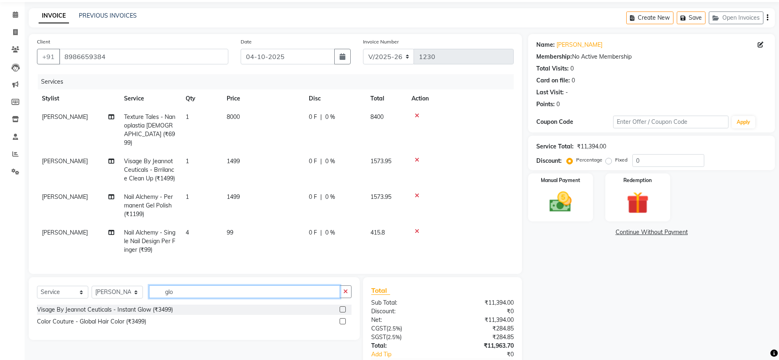
type input "glo"
click at [342, 320] on label at bounding box center [342, 321] width 6 height 6
click at [342, 320] on input "checkbox" at bounding box center [341, 321] width 5 height 5
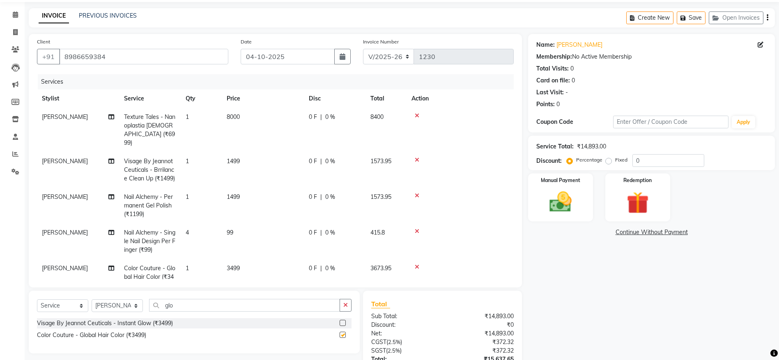
checkbox input "false"
click at [238, 265] on span "3499" at bounding box center [233, 268] width 13 height 7
select select "83987"
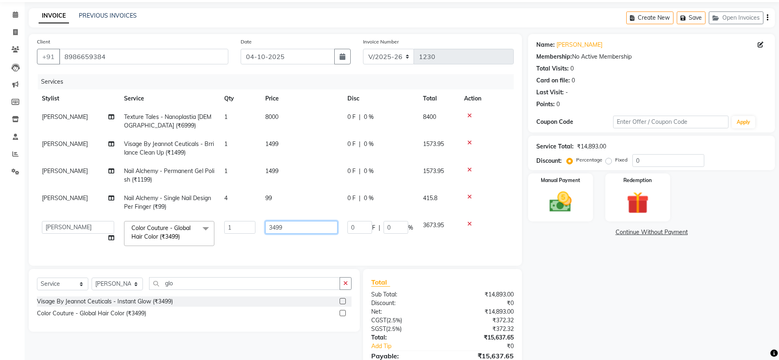
click at [291, 222] on input "3499" at bounding box center [301, 227] width 72 height 13
type input "3"
type input "4000"
